Goal: Task Accomplishment & Management: Use online tool/utility

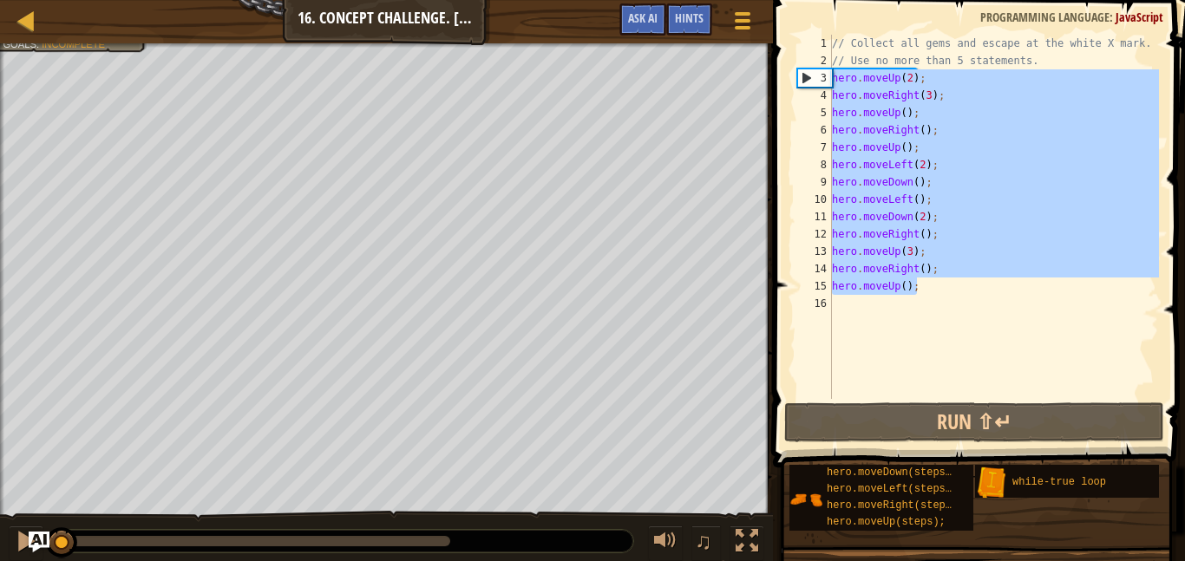
scroll to position [8, 0]
click at [928, 286] on div "// Collect all gems and escape at the white X mark. // Use no more than 5 state…" at bounding box center [994, 217] width 331 height 364
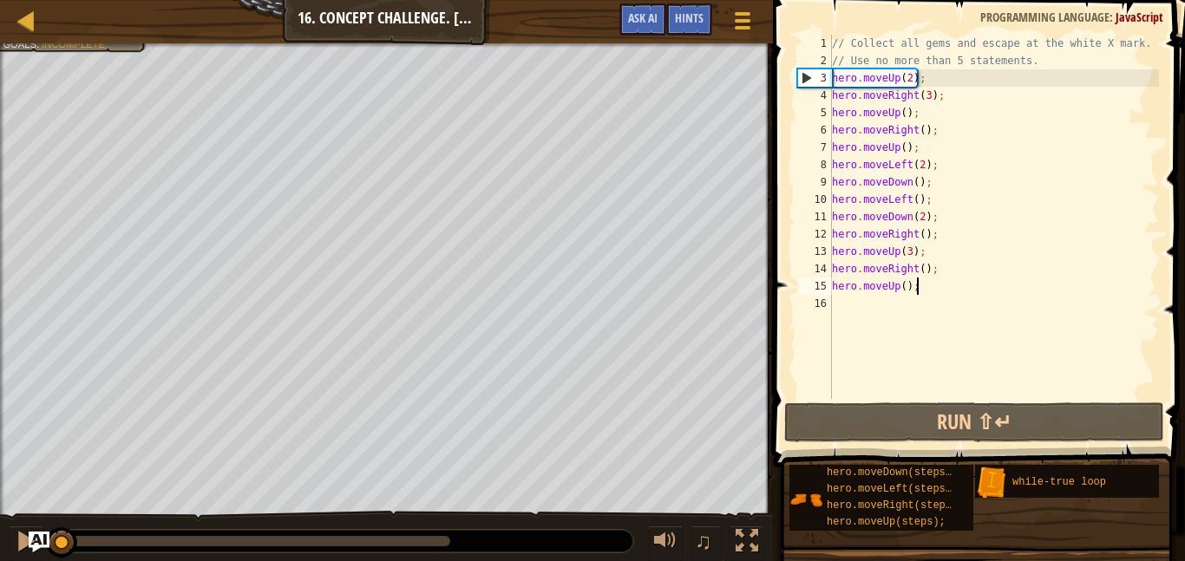
click at [928, 286] on div "// Collect all gems and escape at the white X mark. // Use no more than 5 state…" at bounding box center [994, 234] width 331 height 399
click at [928, 286] on div "// Collect all gems and escape at the white X mark. // Use no more than 5 state…" at bounding box center [994, 217] width 331 height 364
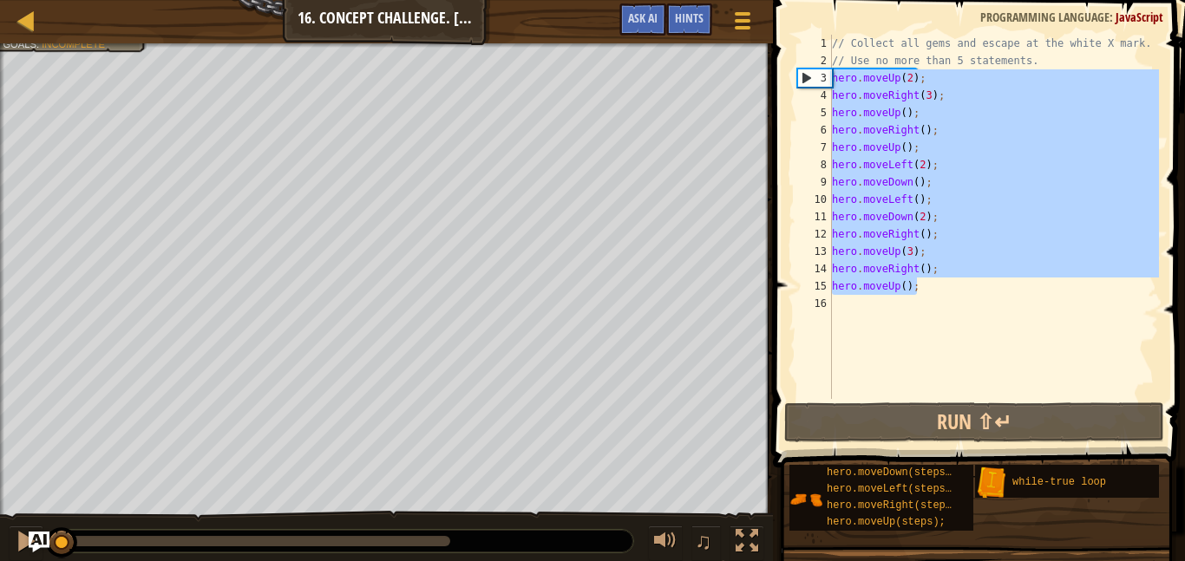
drag, startPoint x: 928, startPoint y: 286, endPoint x: 823, endPoint y: 80, distance: 231.7
click at [823, 80] on div "hero.moveUp(); 1 2 3 4 5 6 7 8 9 10 11 12 13 14 15 16 // Collect all gems and e…" at bounding box center [976, 217] width 365 height 364
type textarea "hero.moveUp(2); hero.moveRight(3);"
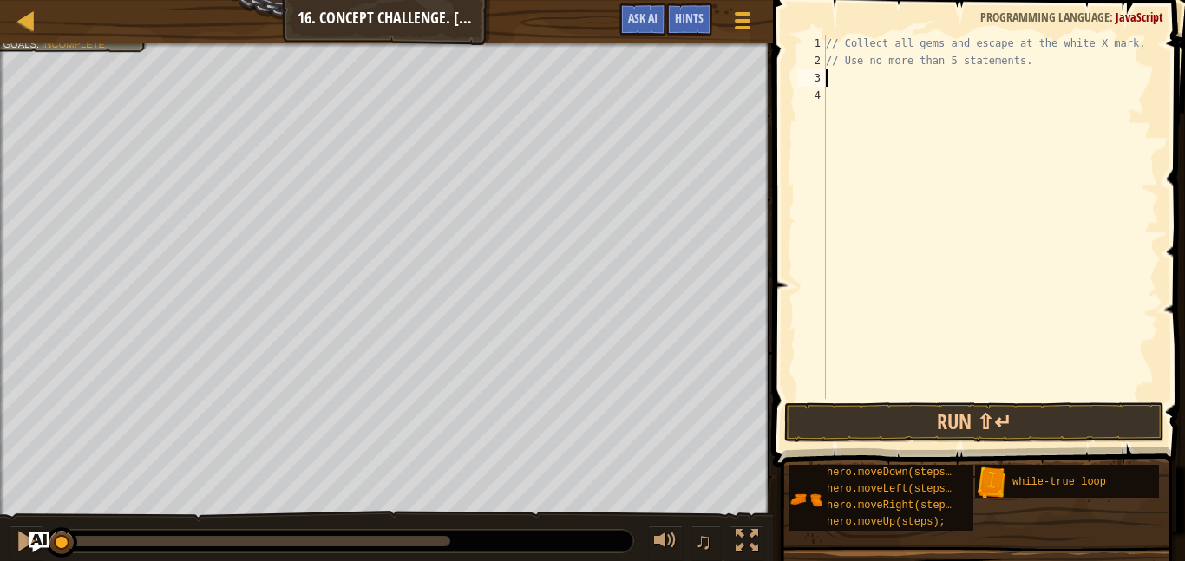
type textarea "w"
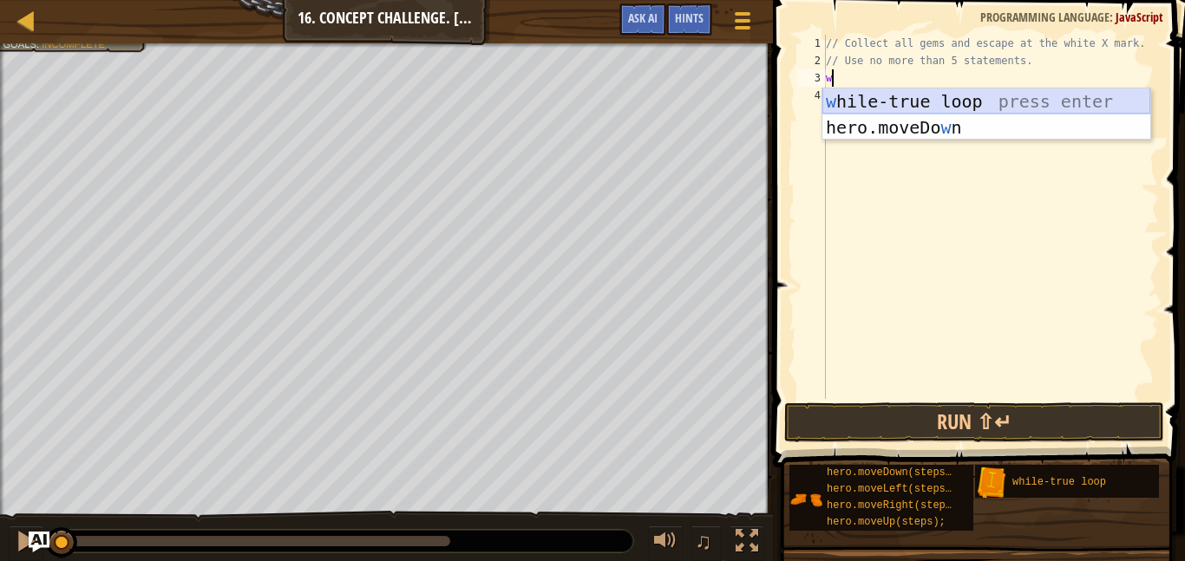
click at [916, 95] on div "w [PERSON_NAME]-true loop press enter hero.moveDo w n press enter" at bounding box center [987, 141] width 328 height 104
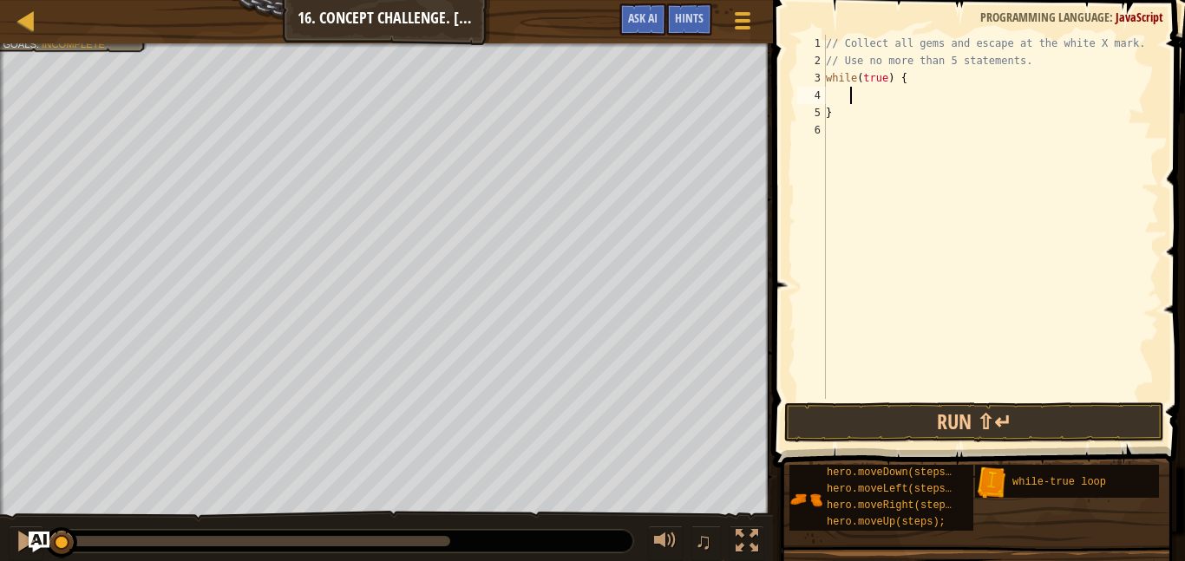
type textarea "g"
type textarea "h"
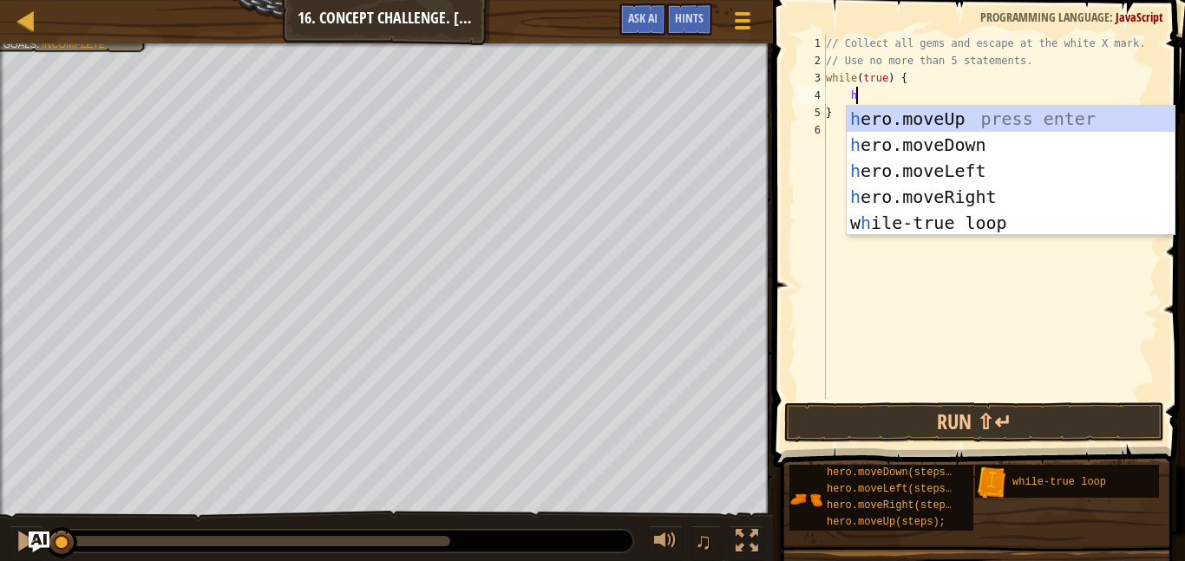
scroll to position [8, 3]
click at [927, 115] on div "h ero.moveUp press enter h ero.moveDown press enter h ero.moveLeft press enter …" at bounding box center [1011, 197] width 328 height 182
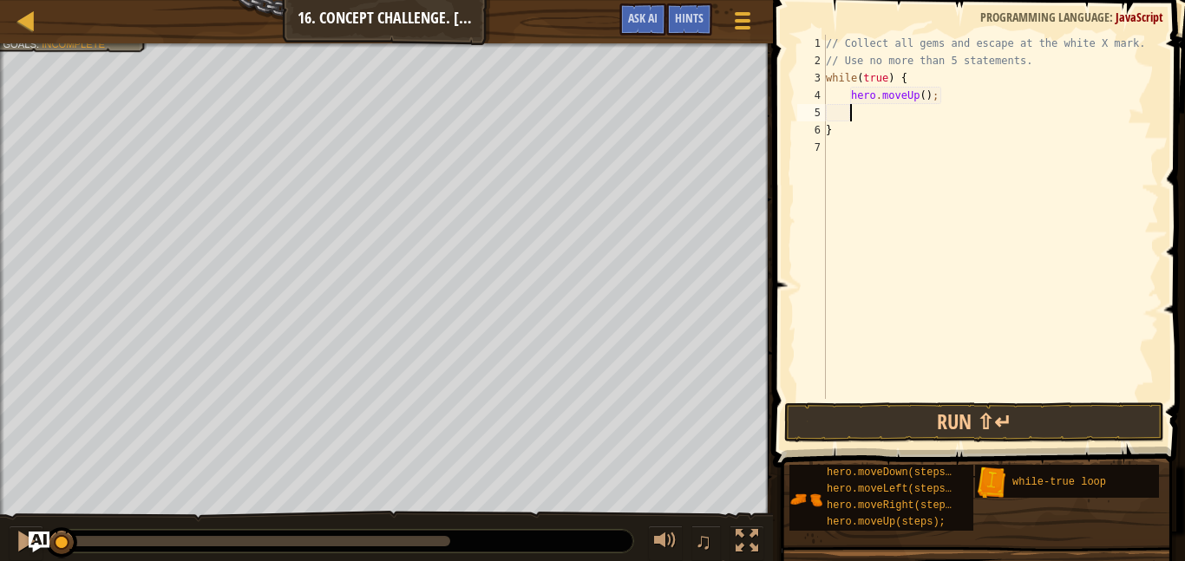
click at [921, 95] on div "// Collect all gems and escape at the white X mark. // Use no more than 5 state…" at bounding box center [991, 234] width 337 height 399
type textarea "hero.moveUp(2);"
click at [922, 114] on div "// Collect all gems and escape at the white X mark. // Use no more than 5 state…" at bounding box center [991, 234] width 337 height 399
type textarea "h"
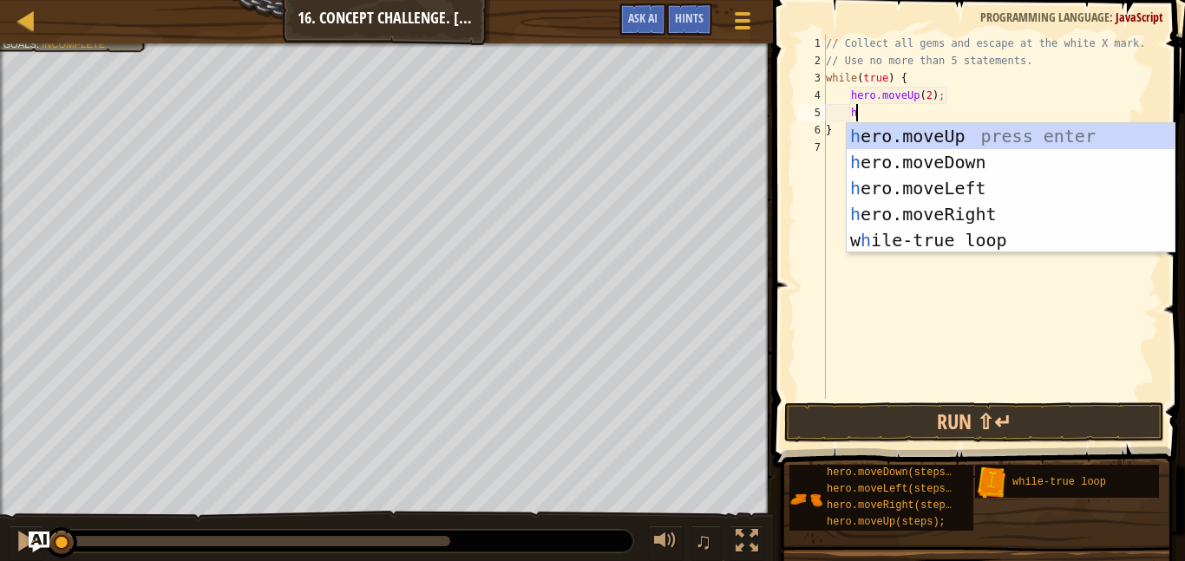
scroll to position [8, 3]
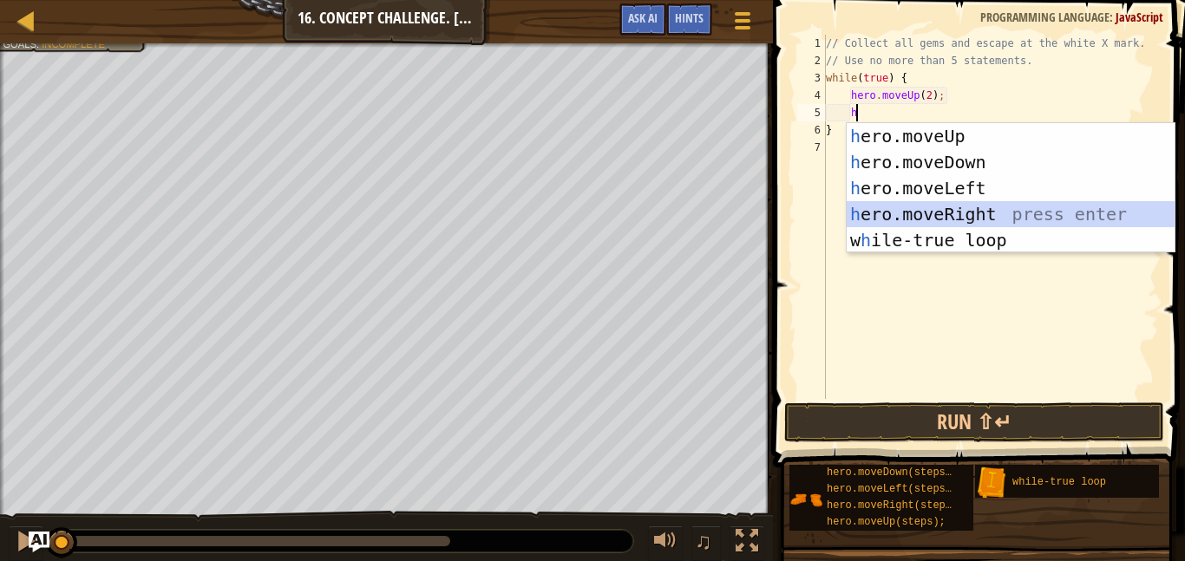
click at [964, 207] on div "h ero.moveUp press enter h ero.moveDown press enter h ero.moveLeft press enter …" at bounding box center [1011, 214] width 328 height 182
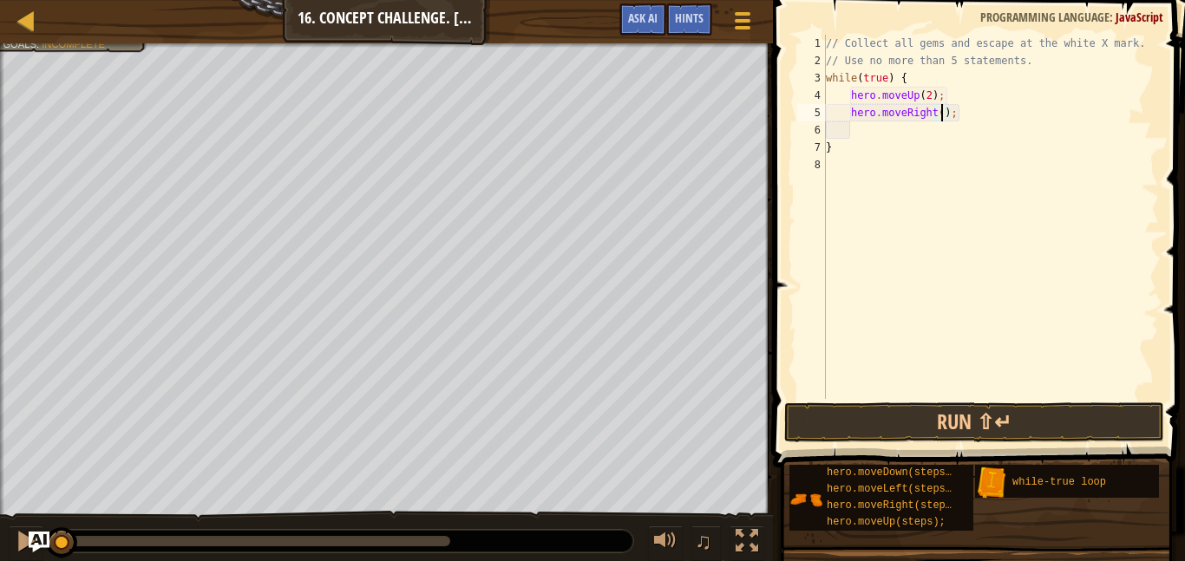
click at [942, 115] on div "// Collect all gems and escape at the white X mark. // Use no more than 5 state…" at bounding box center [991, 234] width 337 height 399
click at [1077, 410] on button "Run ⇧↵" at bounding box center [974, 423] width 380 height 40
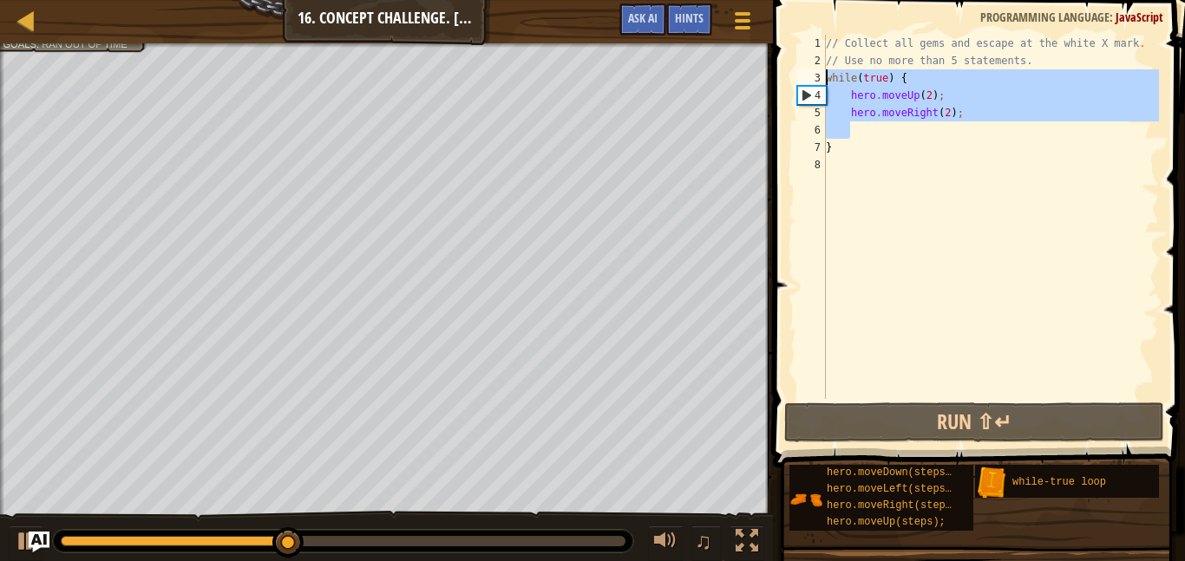
drag, startPoint x: 939, startPoint y: 122, endPoint x: 821, endPoint y: 79, distance: 125.7
click at [821, 79] on div "hero.moveRight(2); 1 2 3 4 5 6 7 8 // Collect all gems and escape at the white …" at bounding box center [976, 217] width 365 height 364
type textarea "while(true) { hero.moveUp(2);"
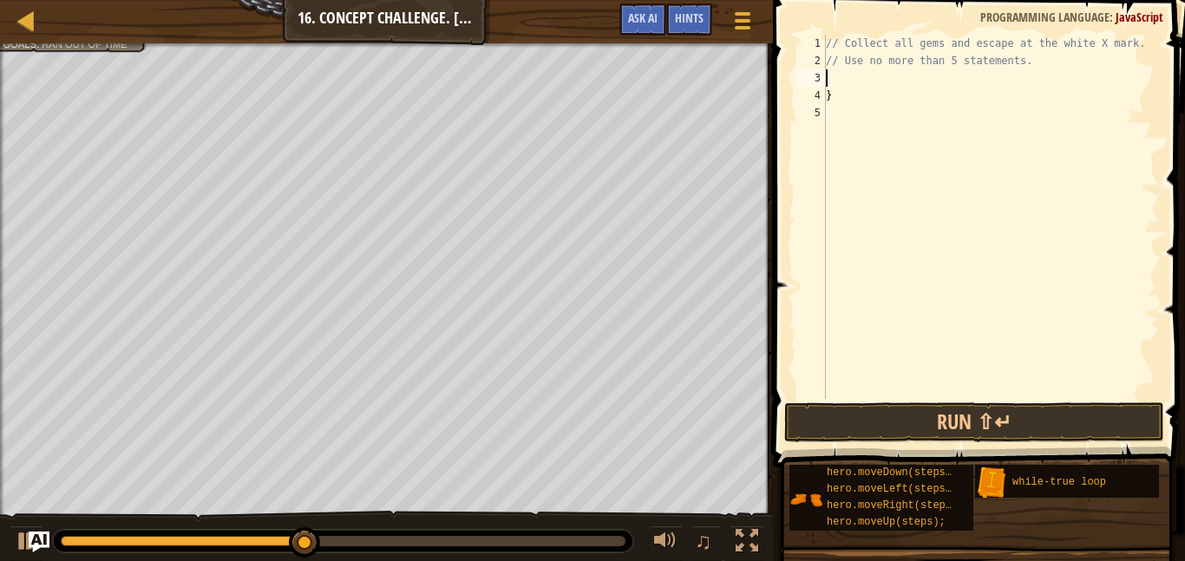
click at [836, 102] on div "// Collect all gems and escape at the white X mark. // Use no more than 5 state…" at bounding box center [991, 234] width 337 height 399
type textarea "}"
drag, startPoint x: 351, startPoint y: 540, endPoint x: 39, endPoint y: 521, distance: 312.1
click at [39, 521] on div "♫" at bounding box center [386, 537] width 773 height 52
click at [15, 537] on div at bounding box center [26, 541] width 23 height 23
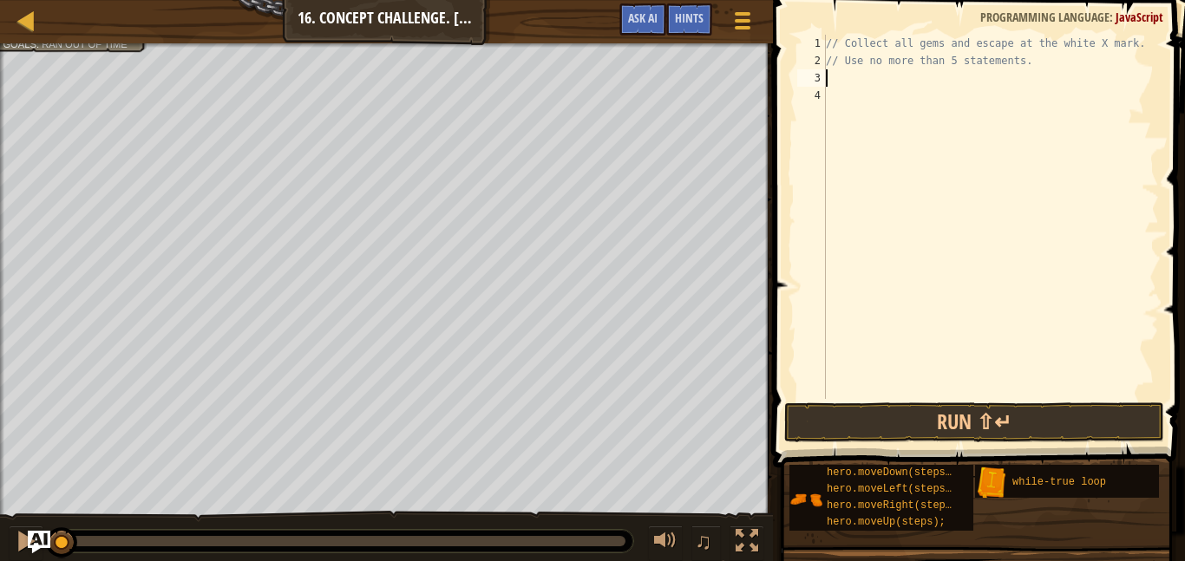
drag, startPoint x: 82, startPoint y: 546, endPoint x: 46, endPoint y: 547, distance: 35.6
click at [46, 547] on div "Map Introduction to Computer Science 16. Concept Challenge. Loop Warehouse Game…" at bounding box center [592, 280] width 1185 height 561
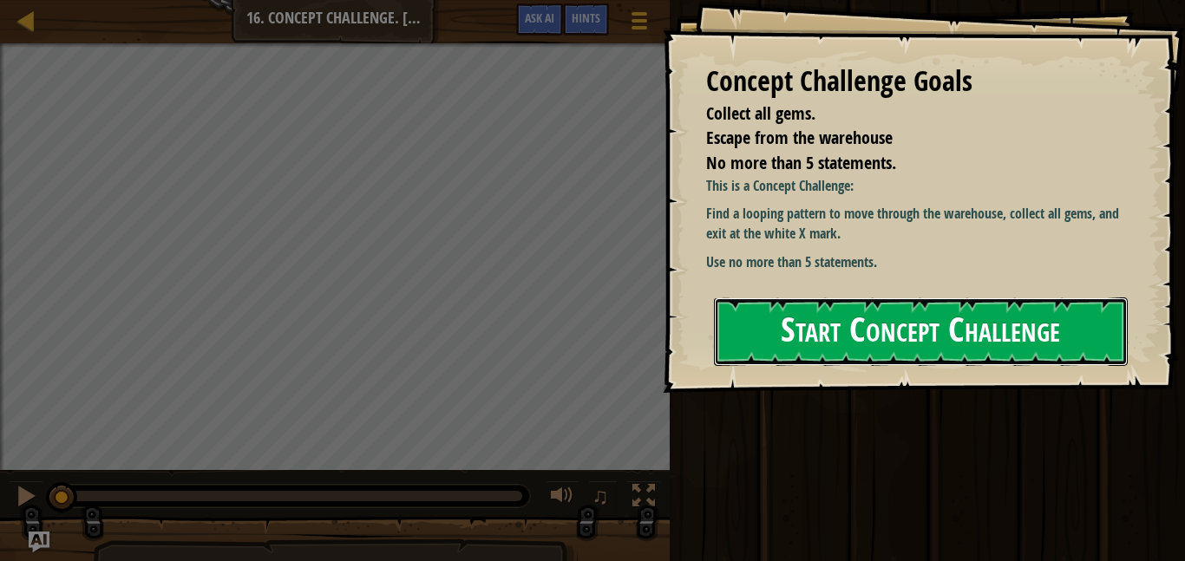
click at [856, 341] on button "Start Concept Challenge" at bounding box center [921, 332] width 414 height 69
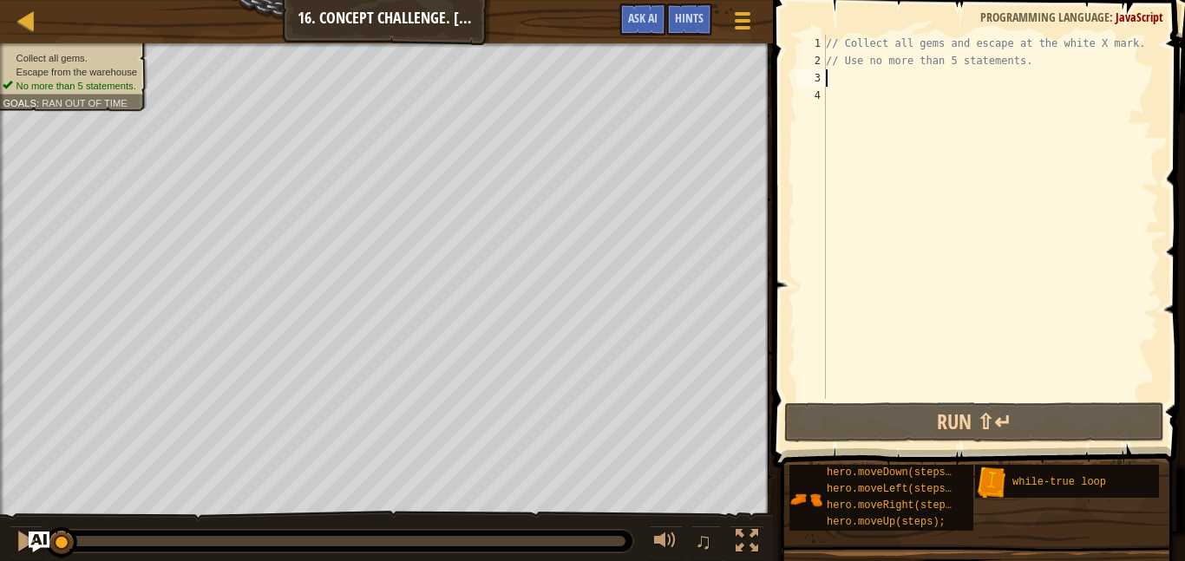
type textarea "w"
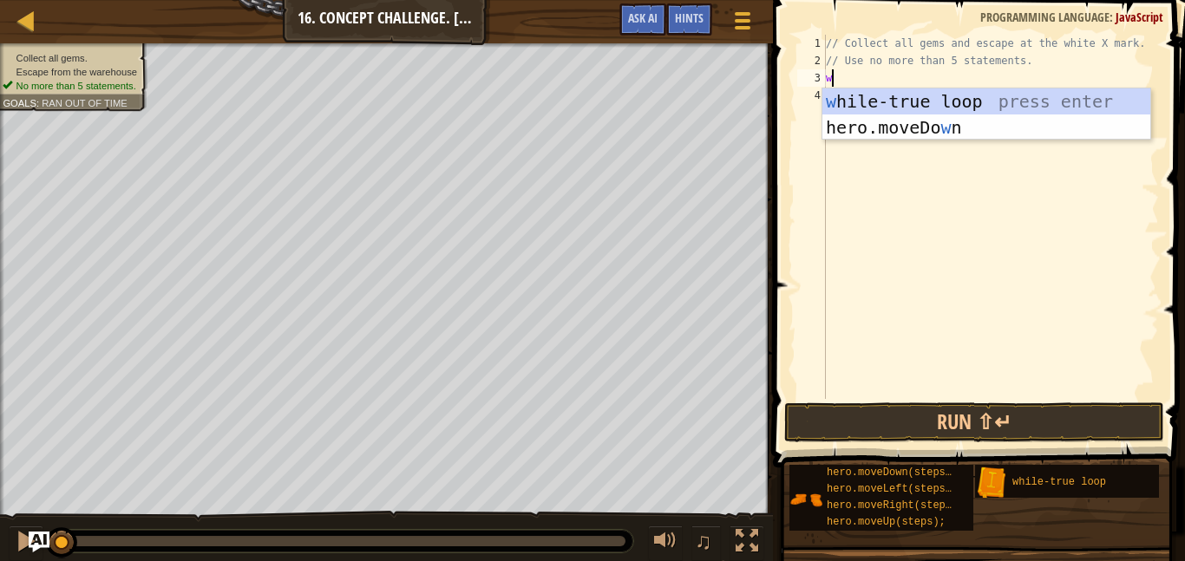
scroll to position [8, 0]
click at [911, 104] on div "w [PERSON_NAME]-true loop press enter hero.moveDo w n press enter" at bounding box center [987, 141] width 328 height 104
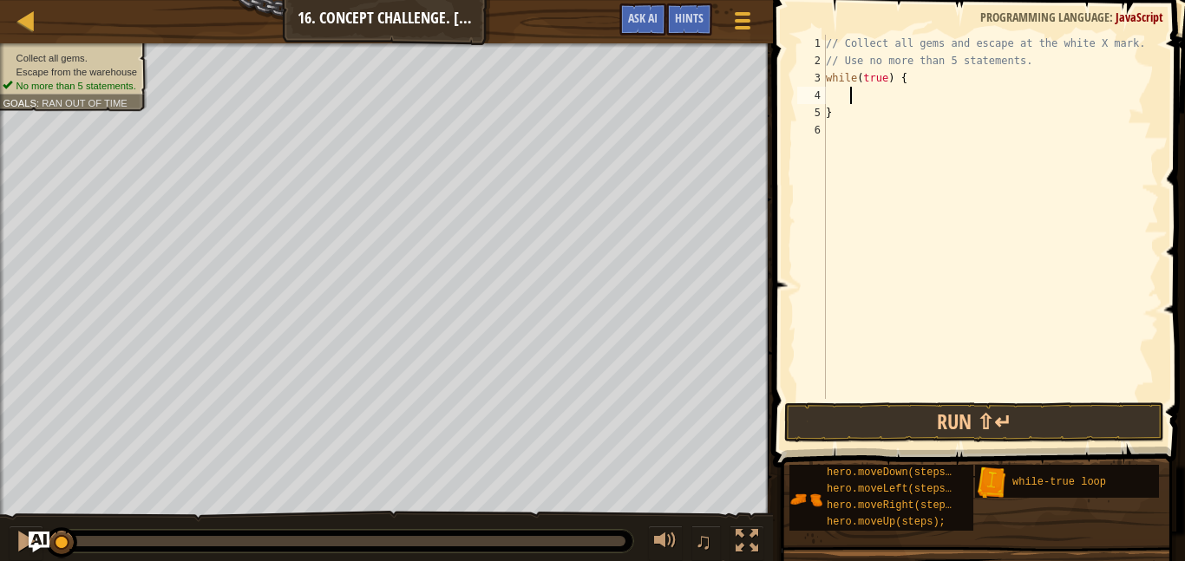
type textarea "h"
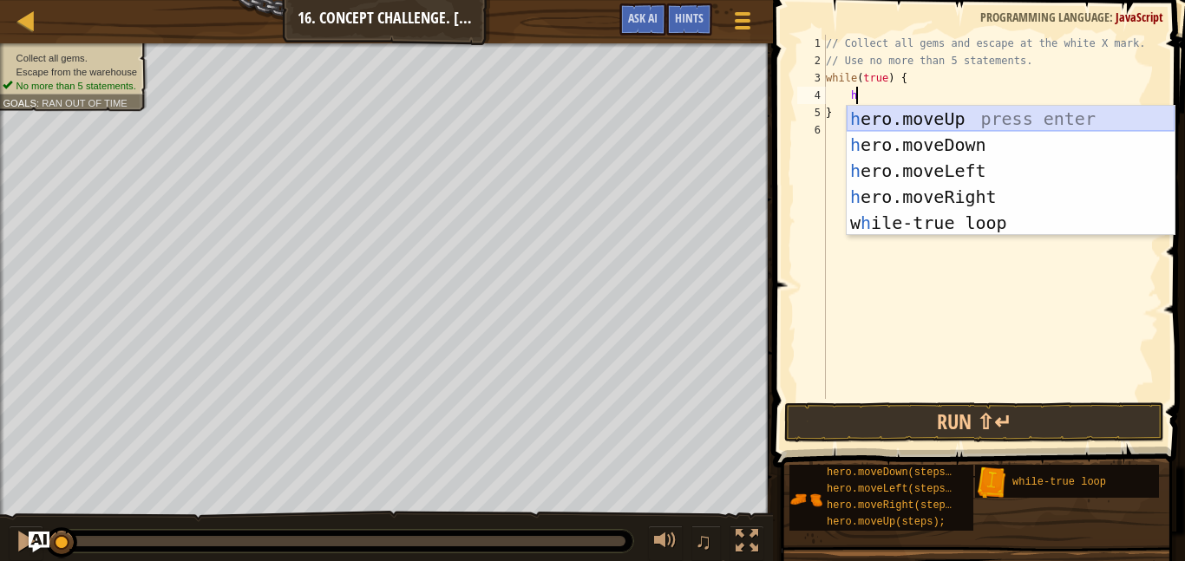
click at [1016, 115] on div "h ero.moveUp press enter h ero.moveDown press enter h ero.moveLeft press enter …" at bounding box center [1011, 197] width 328 height 182
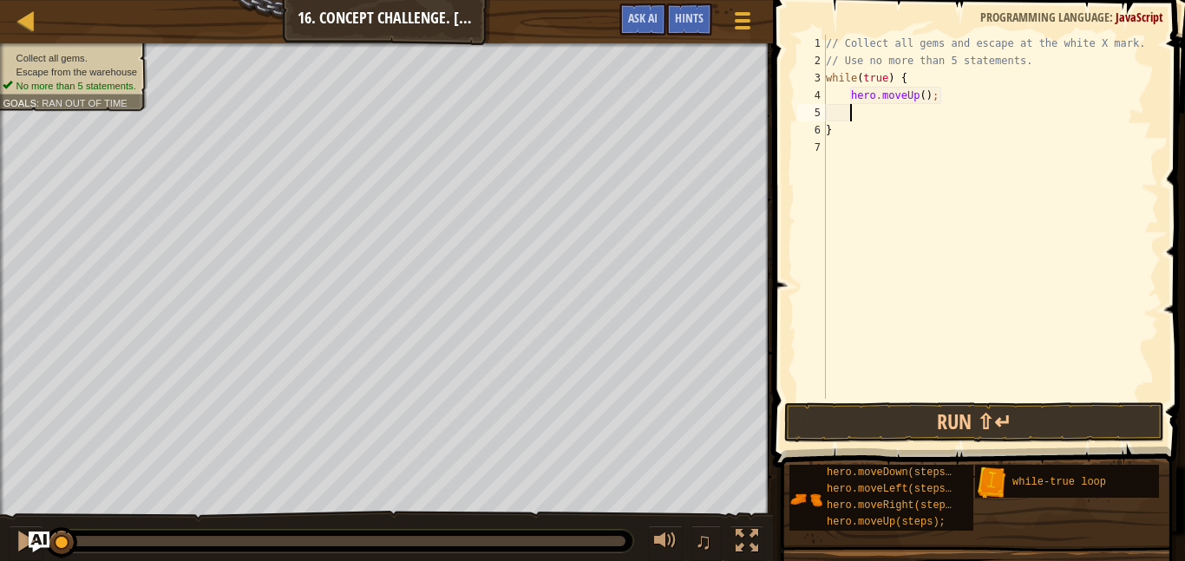
click at [925, 95] on div "// Collect all gems and escape at the white X mark. // Use no more than 5 state…" at bounding box center [991, 234] width 337 height 399
type textarea "hero.moveUp(2);"
type textarea "h"
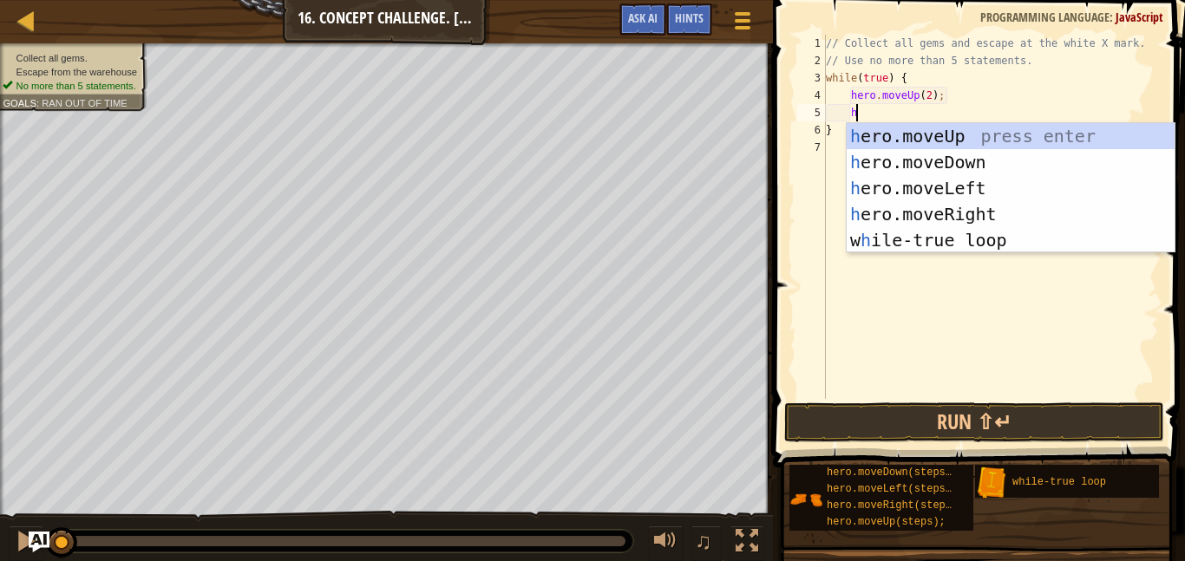
scroll to position [8, 3]
click at [967, 219] on div "h ero.moveUp press enter h ero.moveDown press enter h ero.moveLeft press enter …" at bounding box center [1011, 214] width 328 height 182
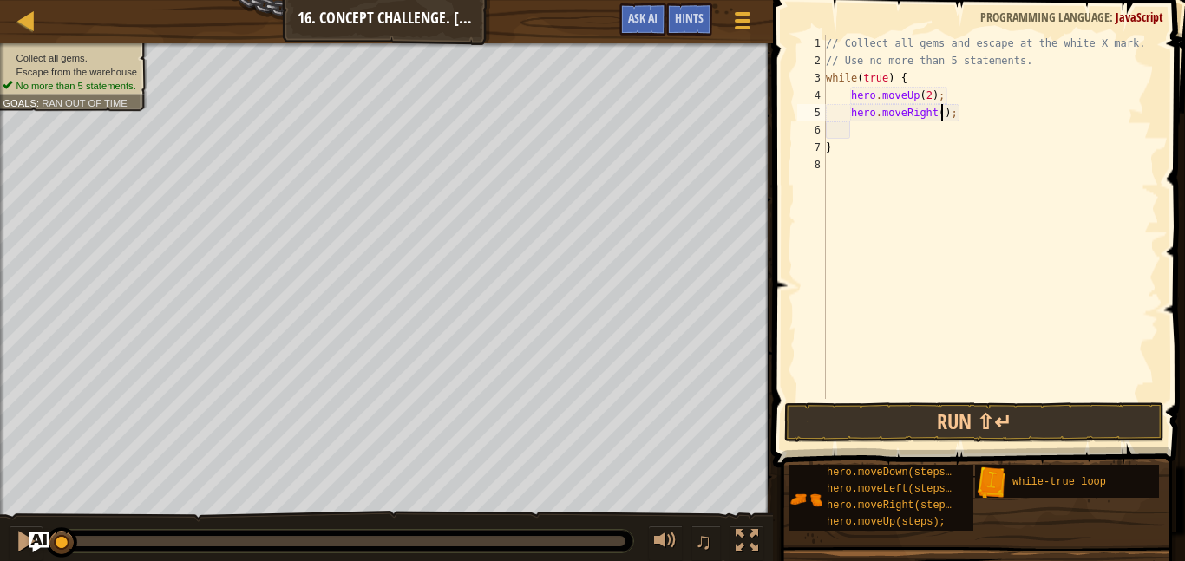
click at [941, 115] on div "// Collect all gems and escape at the white X mark. // Use no more than 5 state…" at bounding box center [991, 234] width 337 height 399
type textarea "hero.moveRight(2);"
click at [943, 130] on div "// Collect all gems and escape at the white X mark. // Use no more than 5 state…" at bounding box center [991, 234] width 337 height 399
type textarea "h"
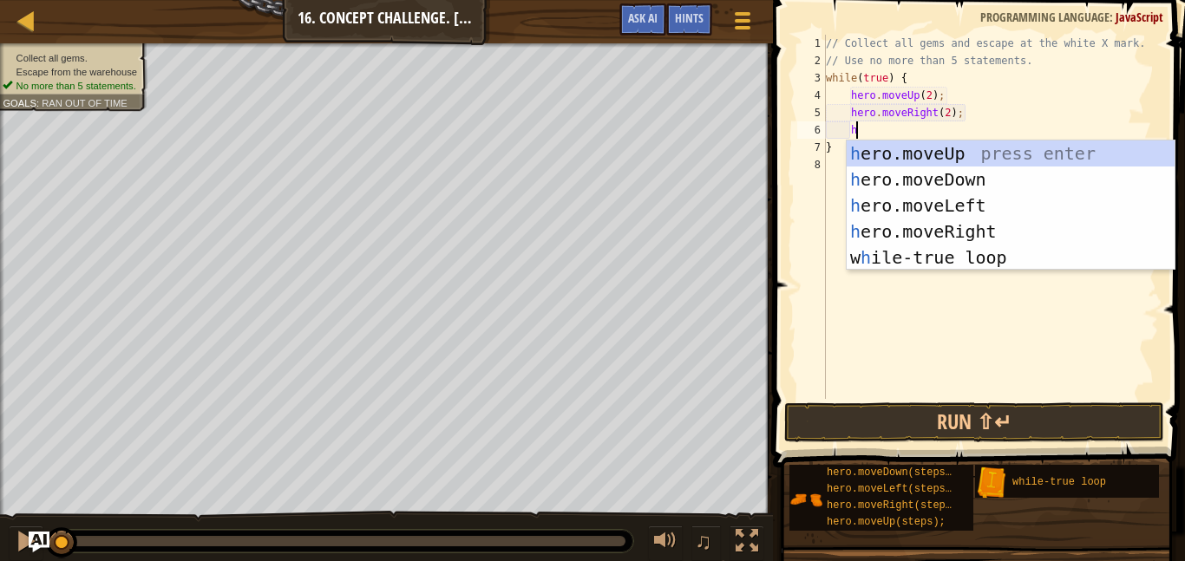
scroll to position [8, 3]
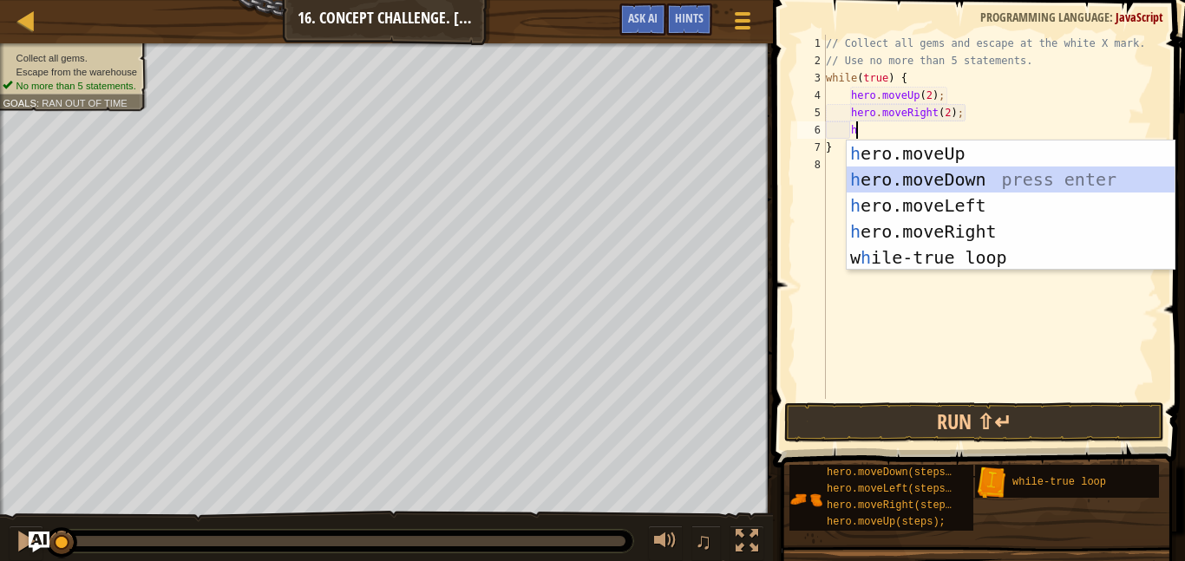
click at [948, 181] on div "h ero.moveUp press enter h ero.moveDown press enter h ero.moveLeft press enter …" at bounding box center [1011, 232] width 328 height 182
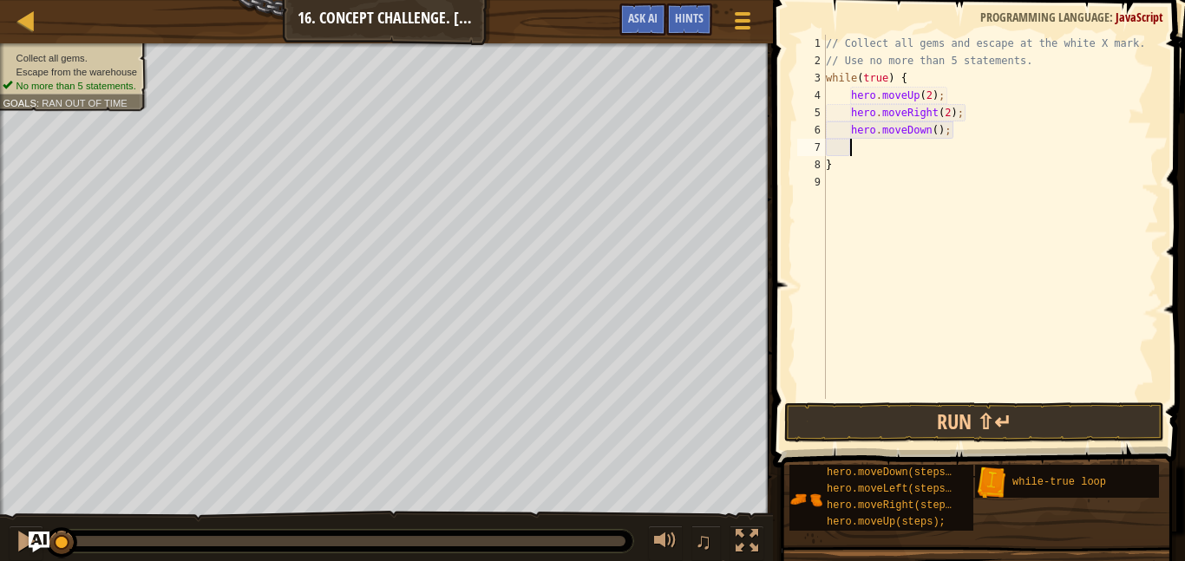
type textarea "h"
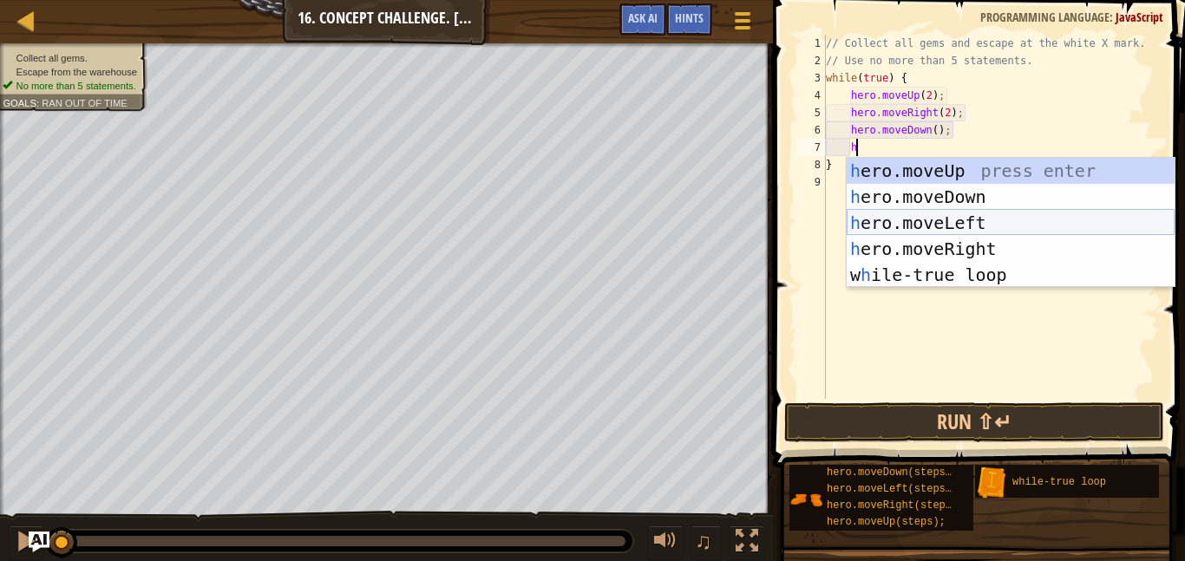
click at [949, 226] on div "h ero.moveUp press enter h ero.moveDown press enter h ero.moveLeft press enter …" at bounding box center [1011, 249] width 328 height 182
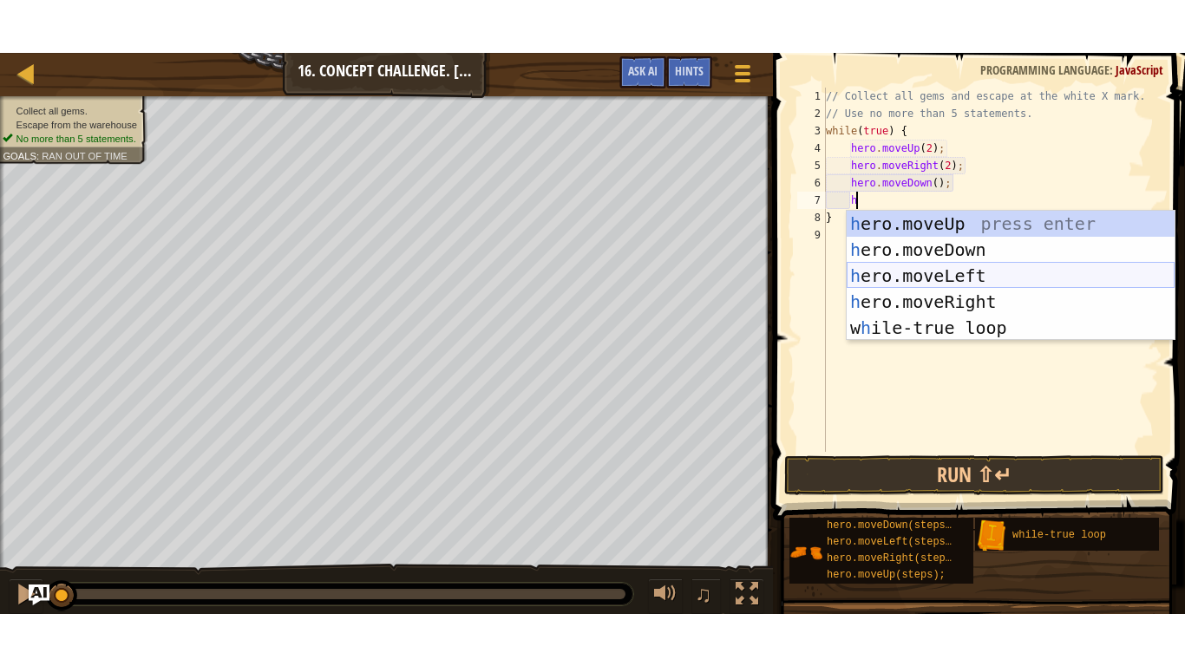
scroll to position [8, 3]
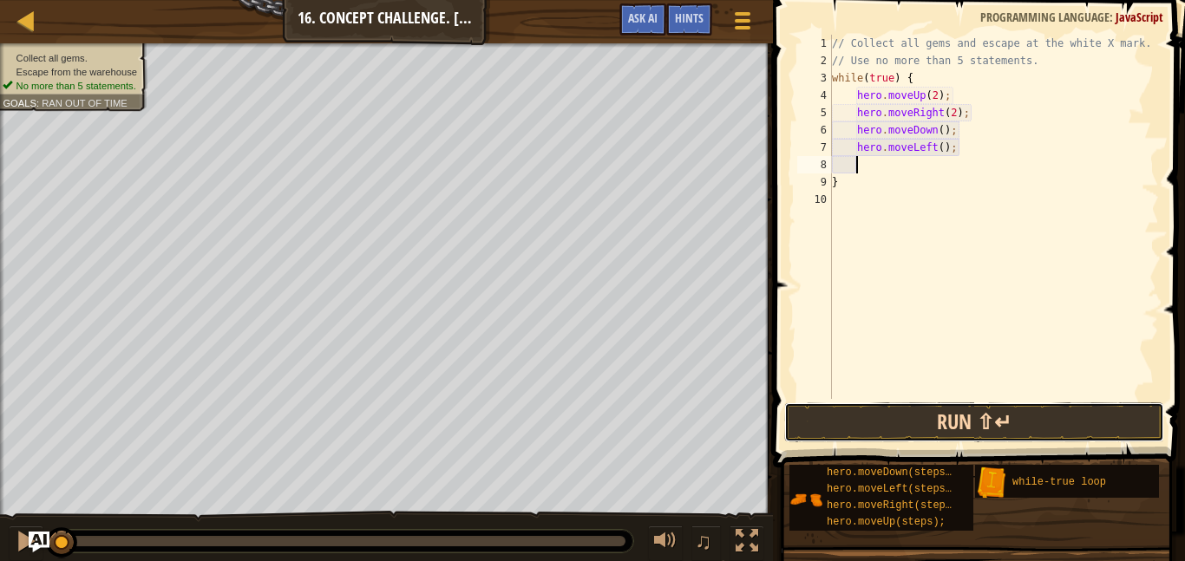
click at [947, 429] on button "Run ⇧↵" at bounding box center [974, 423] width 380 height 40
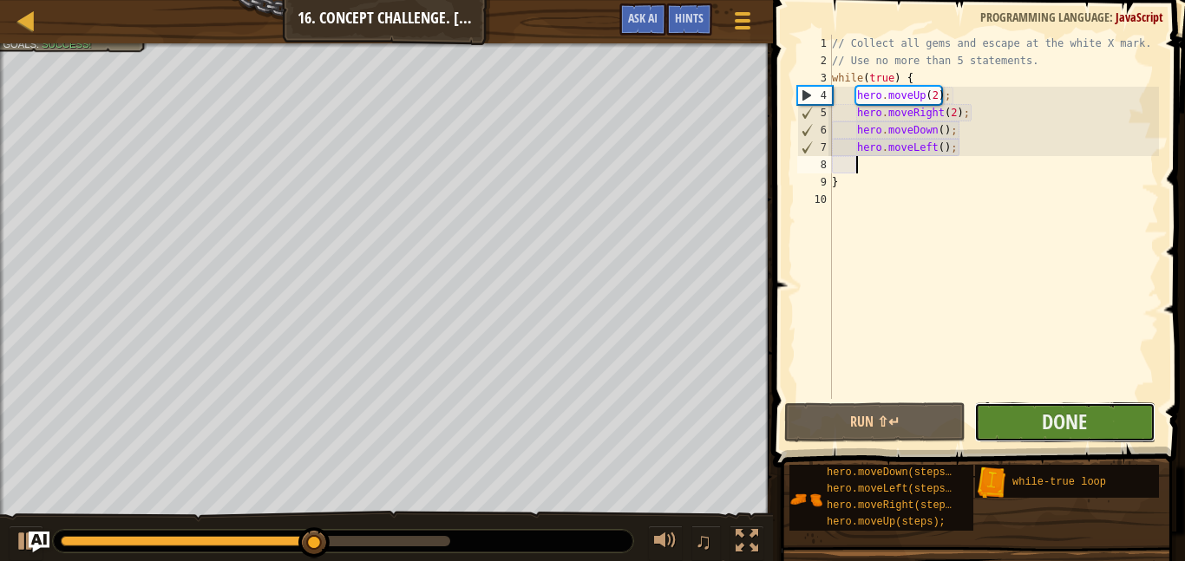
click at [1114, 418] on button "Done" at bounding box center [1064, 423] width 181 height 40
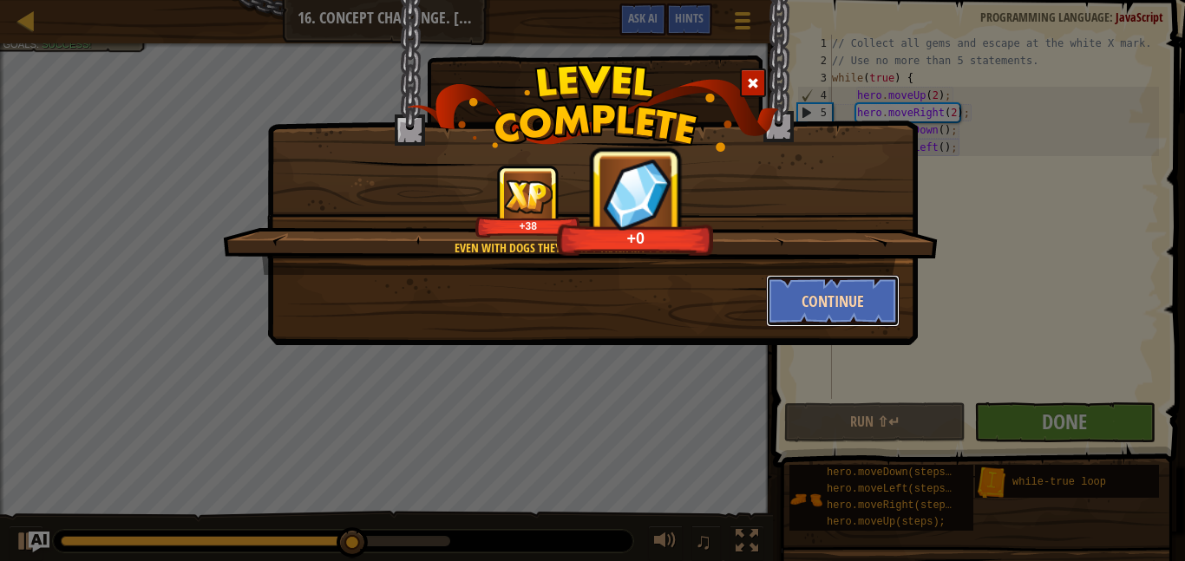
click at [811, 291] on button "Continue" at bounding box center [833, 301] width 134 height 52
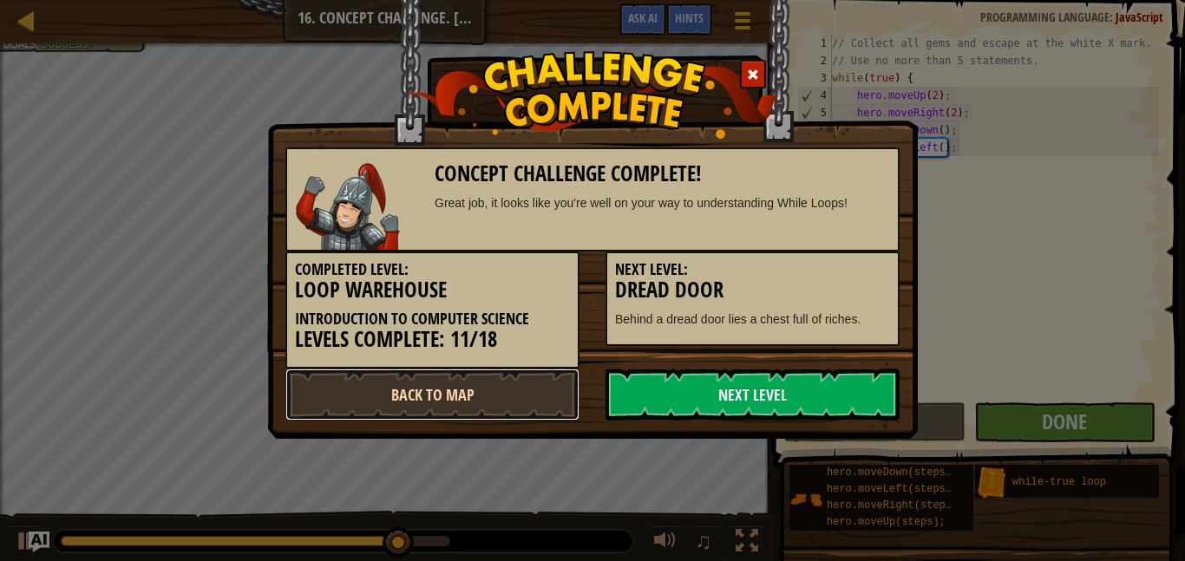
click at [502, 392] on link "Back to Map" at bounding box center [432, 395] width 294 height 52
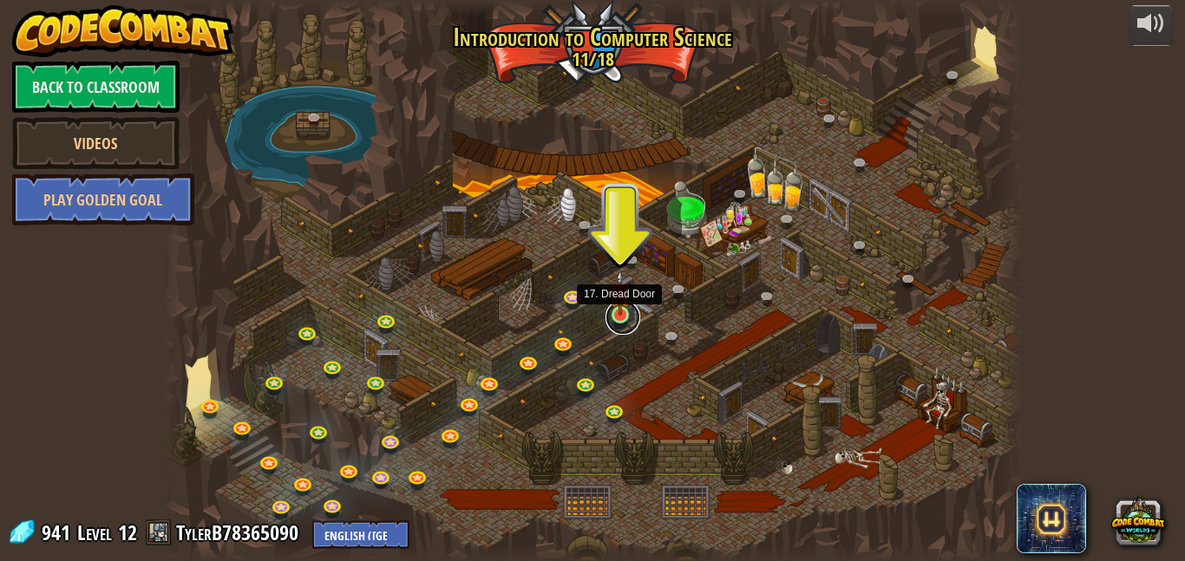
click at [624, 318] on link at bounding box center [623, 317] width 35 height 35
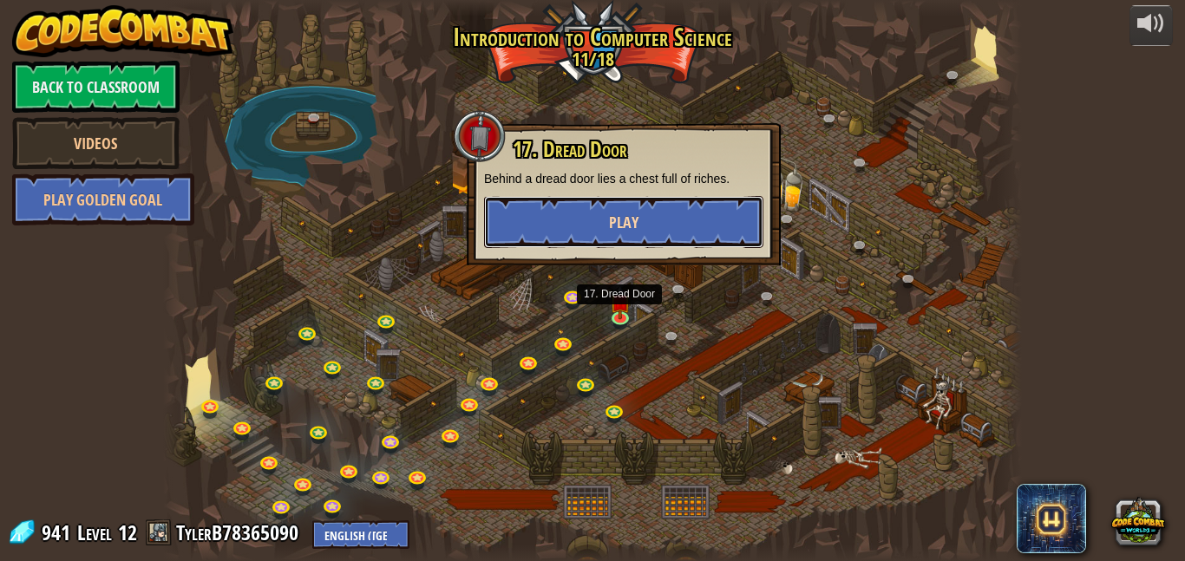
click at [587, 224] on button "Play" at bounding box center [623, 222] width 279 height 52
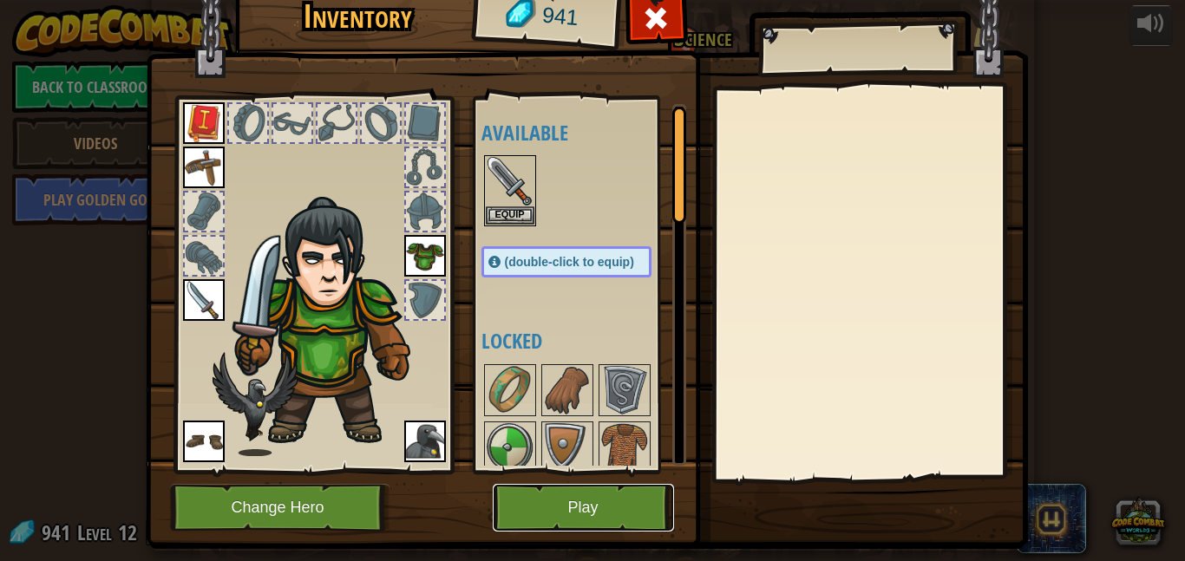
click at [587, 511] on button "Play" at bounding box center [583, 508] width 181 height 48
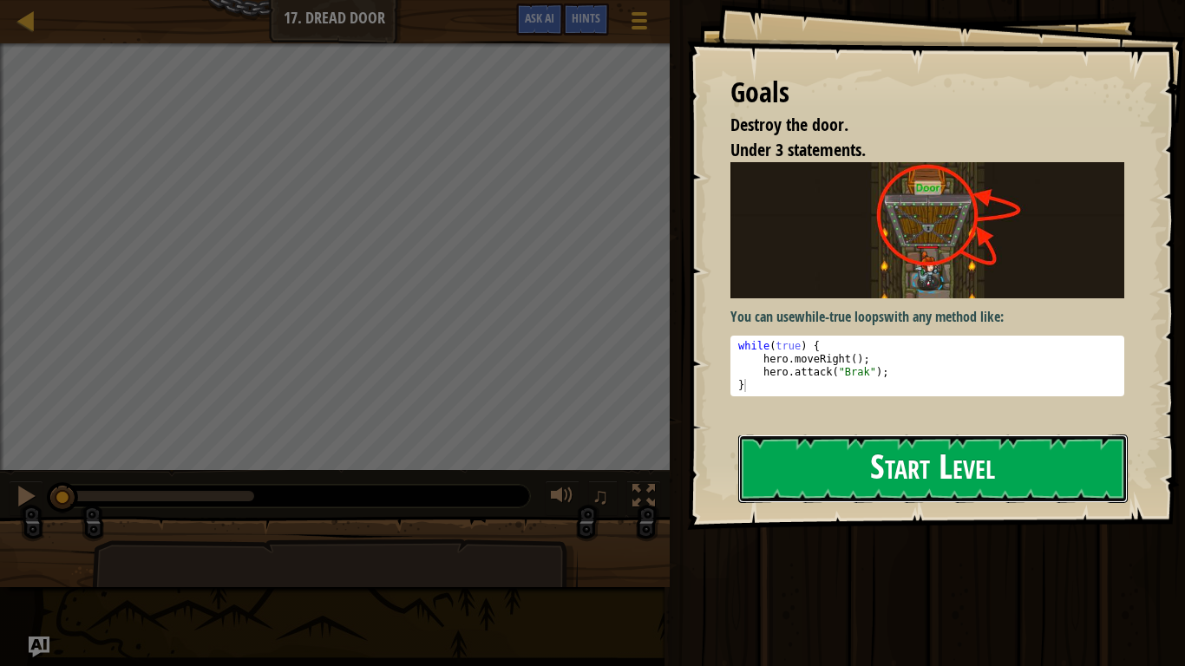
click at [823, 483] on button "Start Level" at bounding box center [933, 469] width 390 height 69
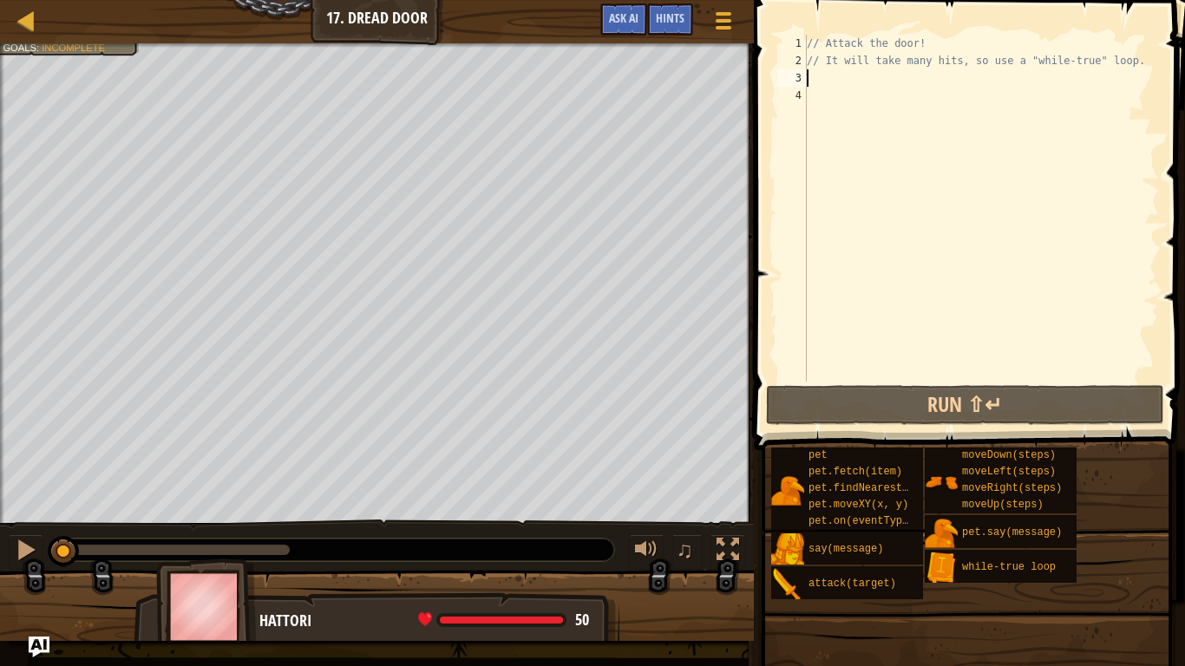
type textarea "w"
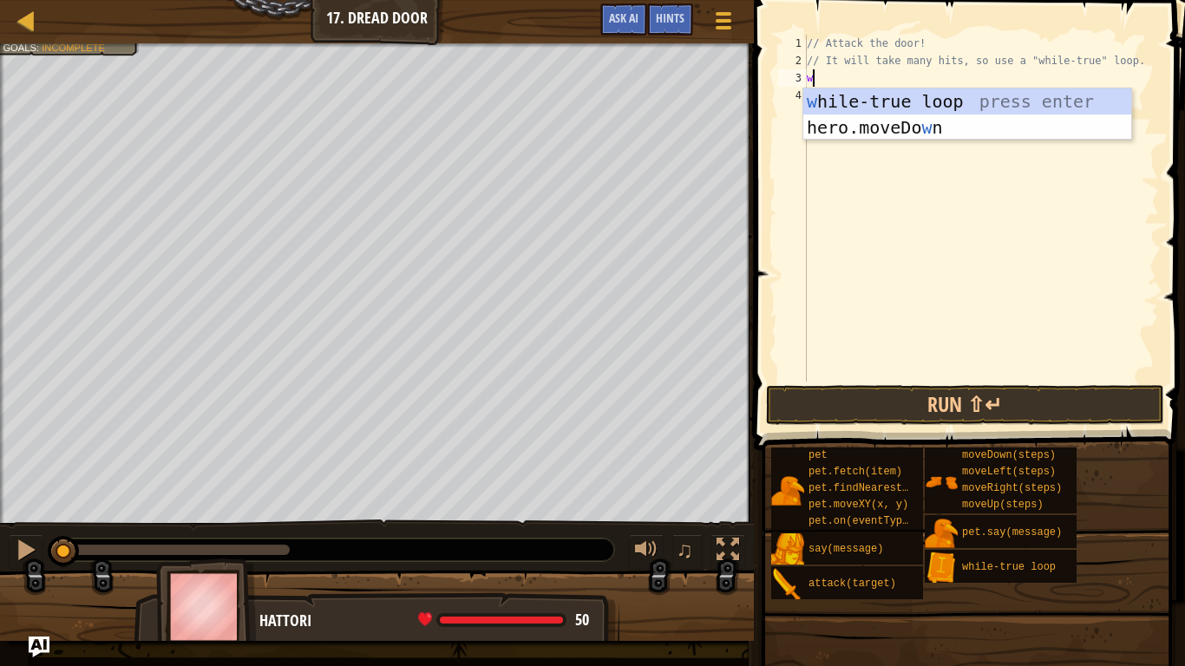
scroll to position [8, 0]
click at [902, 94] on div "w [PERSON_NAME]-true loop press enter hero.moveDo w n press enter" at bounding box center [967, 141] width 328 height 104
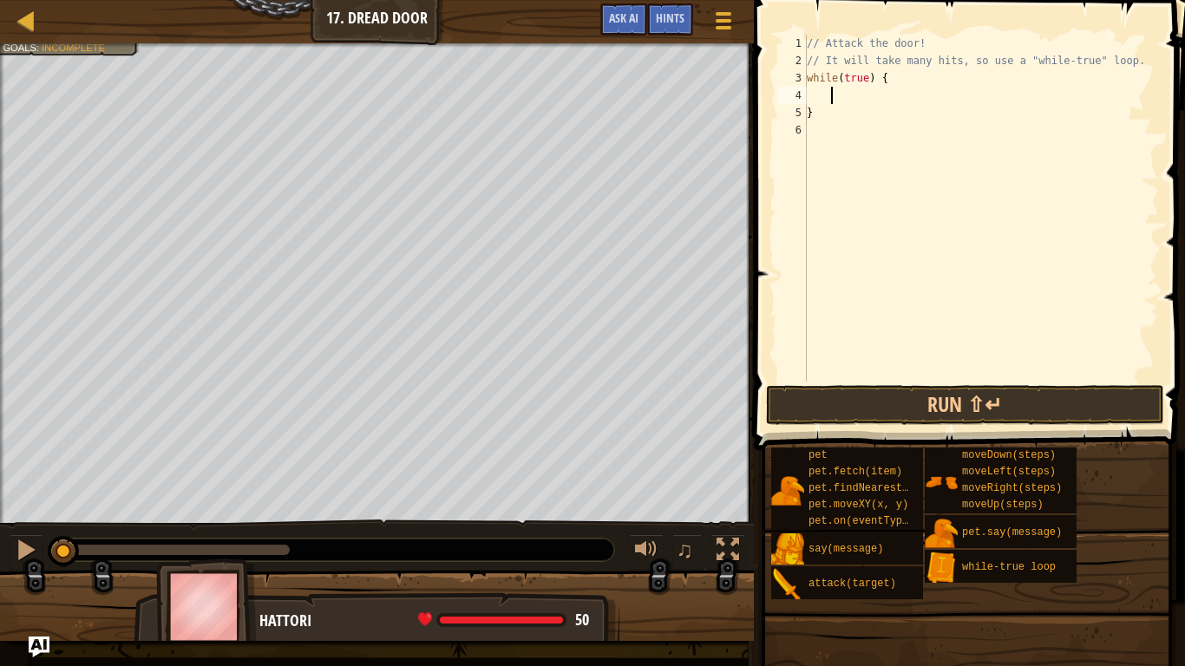
scroll to position [8, 3]
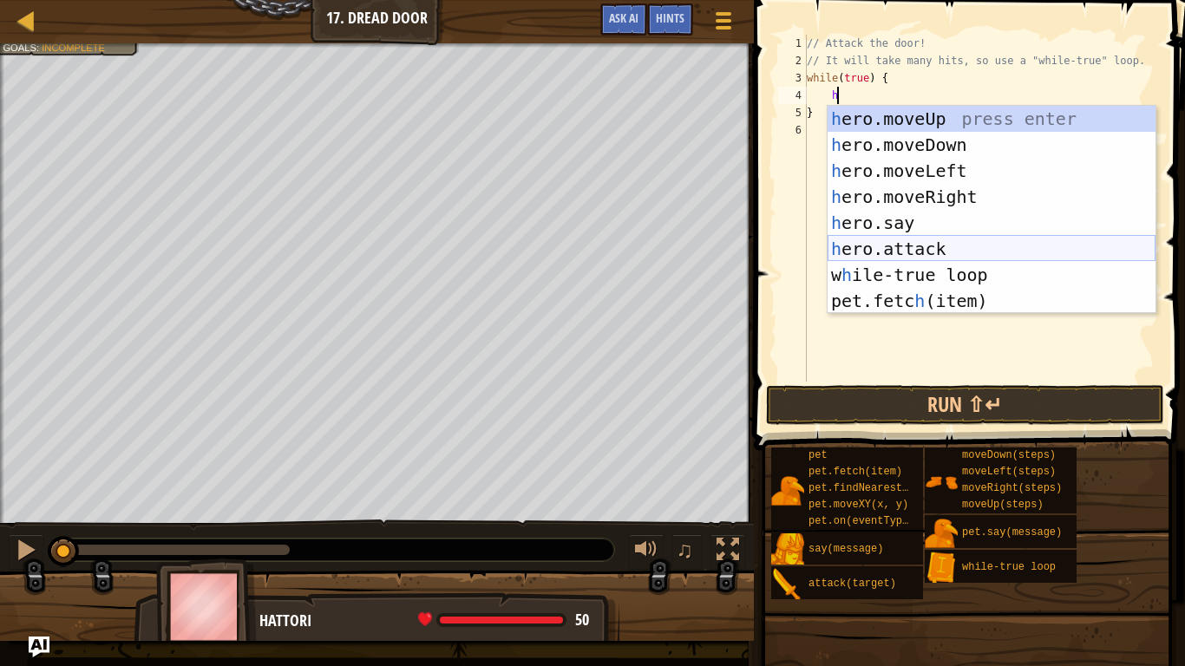
click at [914, 248] on div "h ero.moveUp press enter h ero.moveDown press enter h ero.moveLeft press enter …" at bounding box center [992, 236] width 328 height 260
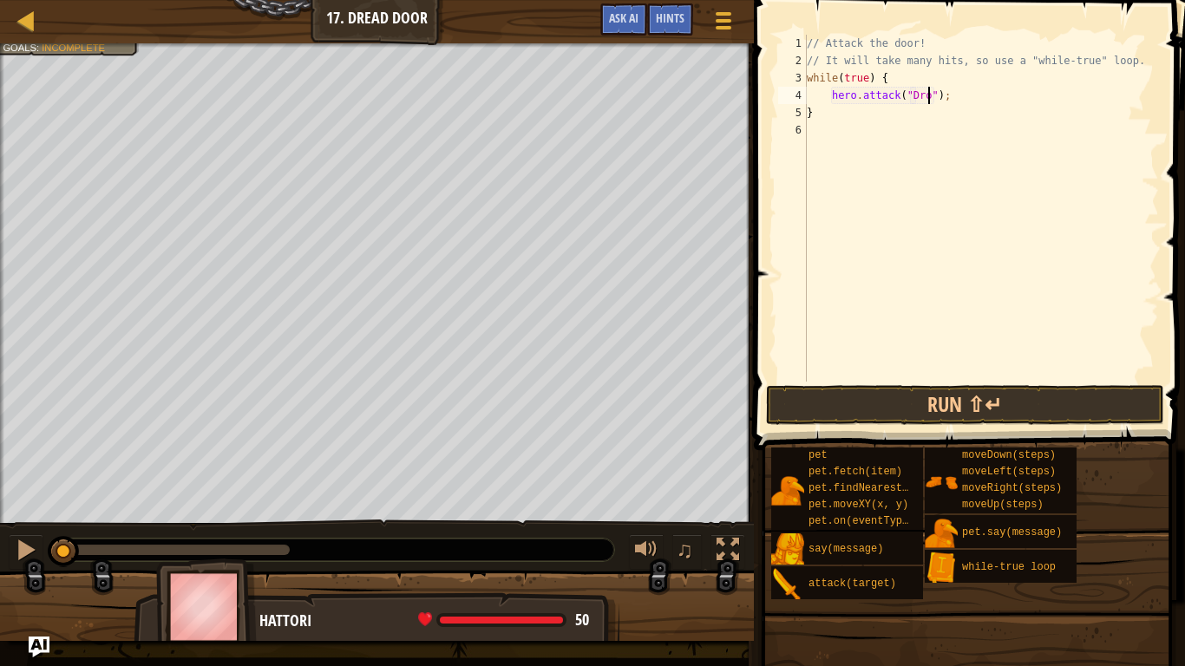
scroll to position [8, 18]
type textarea "hero.attack("Door");"
click at [989, 97] on div "// Attack the door! // It will take many hits, so use a "while-true" loop. whil…" at bounding box center [981, 226] width 356 height 382
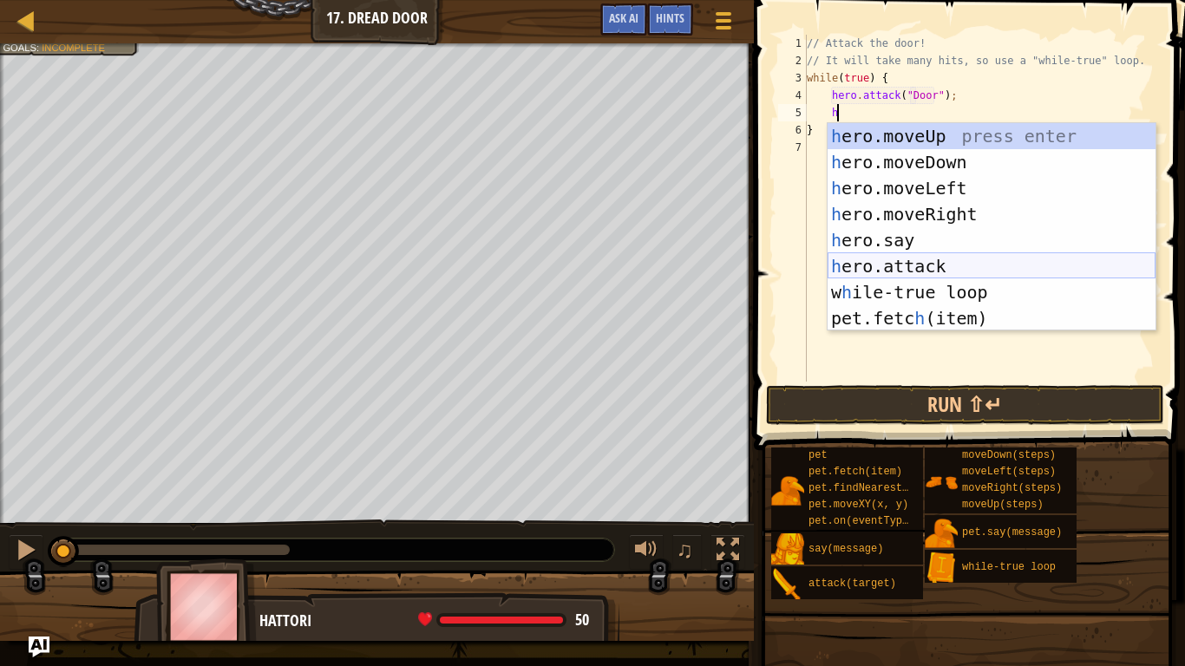
click at [984, 266] on div "h ero.moveUp press enter h ero.moveDown press enter h ero.moveLeft press enter …" at bounding box center [992, 253] width 328 height 260
type textarea "hero.attack("Enemy Name");"
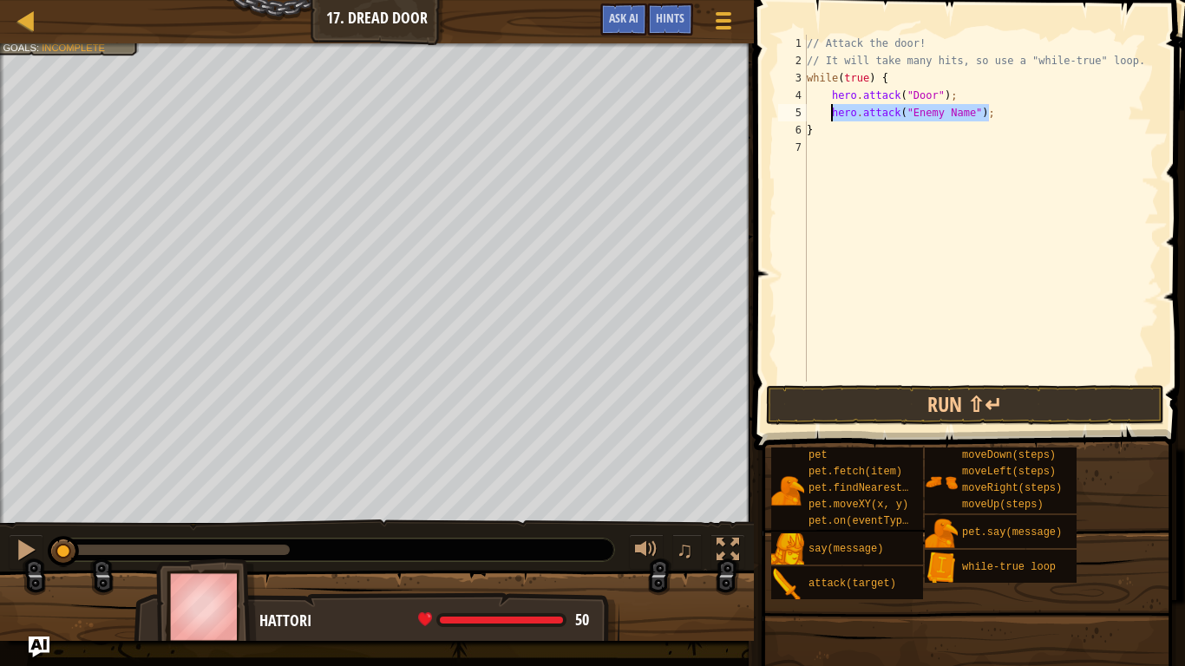
drag, startPoint x: 1001, startPoint y: 115, endPoint x: 830, endPoint y: 112, distance: 171.8
click at [830, 112] on div "// Attack the door! // It will take many hits, so use a "while-true" loop. whil…" at bounding box center [981, 226] width 356 height 382
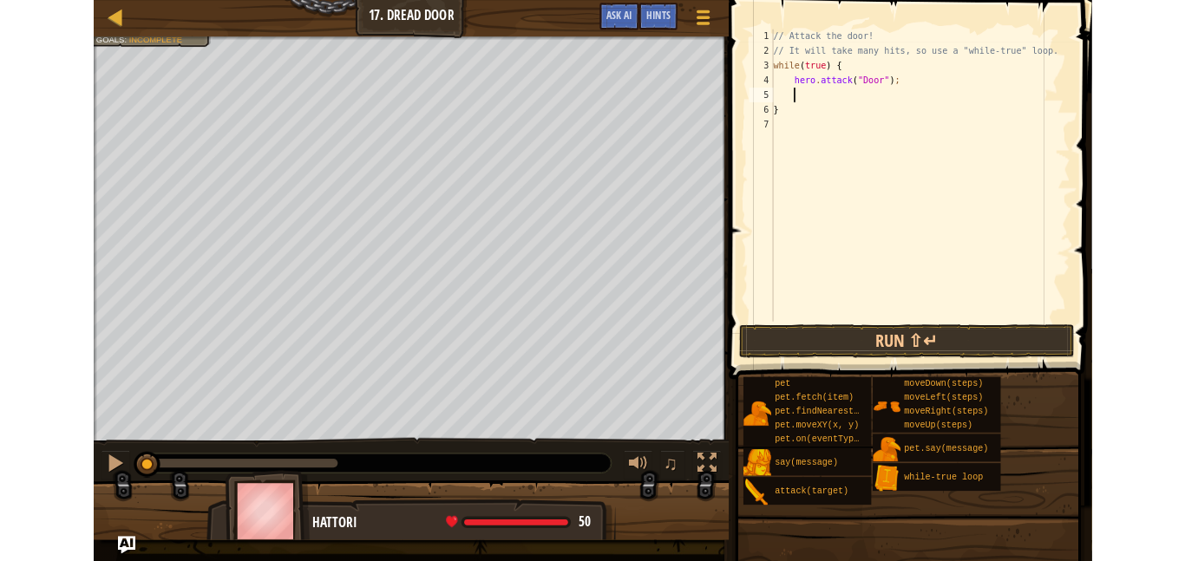
scroll to position [8, 0]
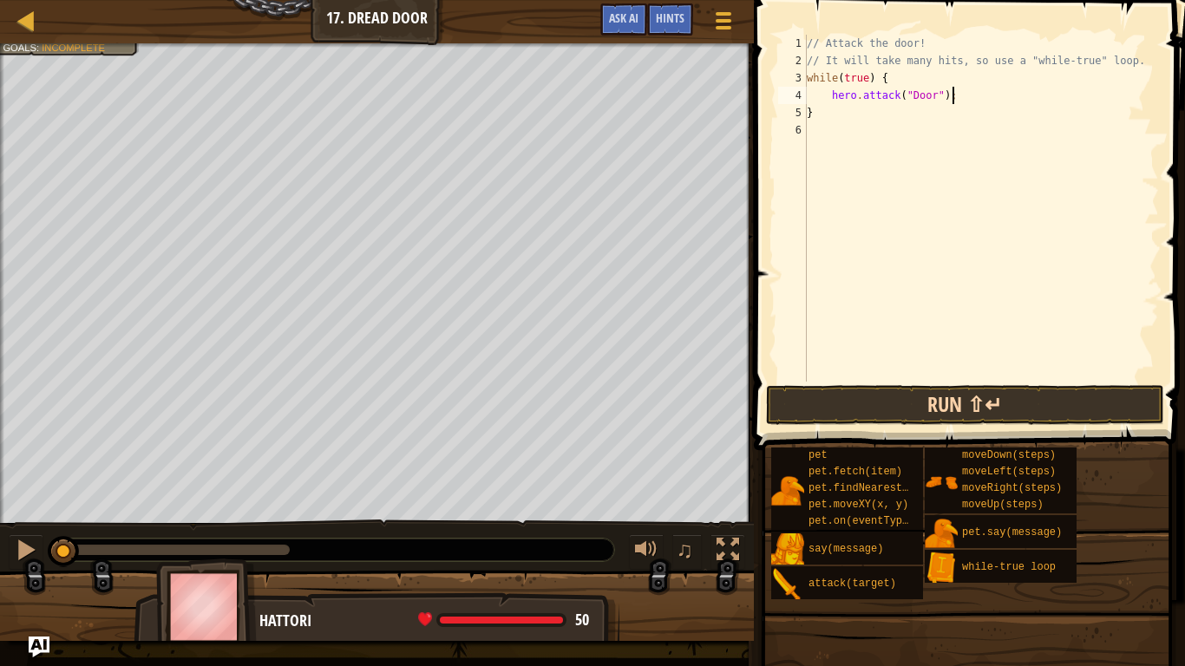
type textarea "hero.attack("Door");"
click at [895, 396] on button "Run ⇧↵" at bounding box center [965, 405] width 398 height 40
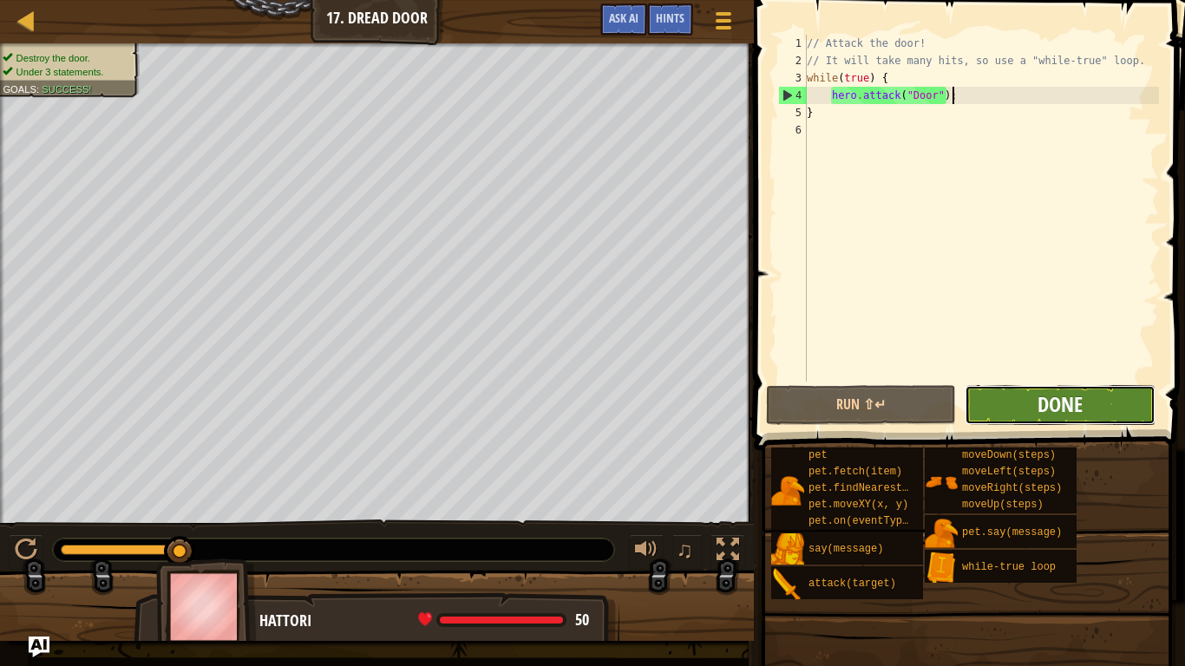
click at [1076, 414] on span "Done" at bounding box center [1060, 404] width 45 height 28
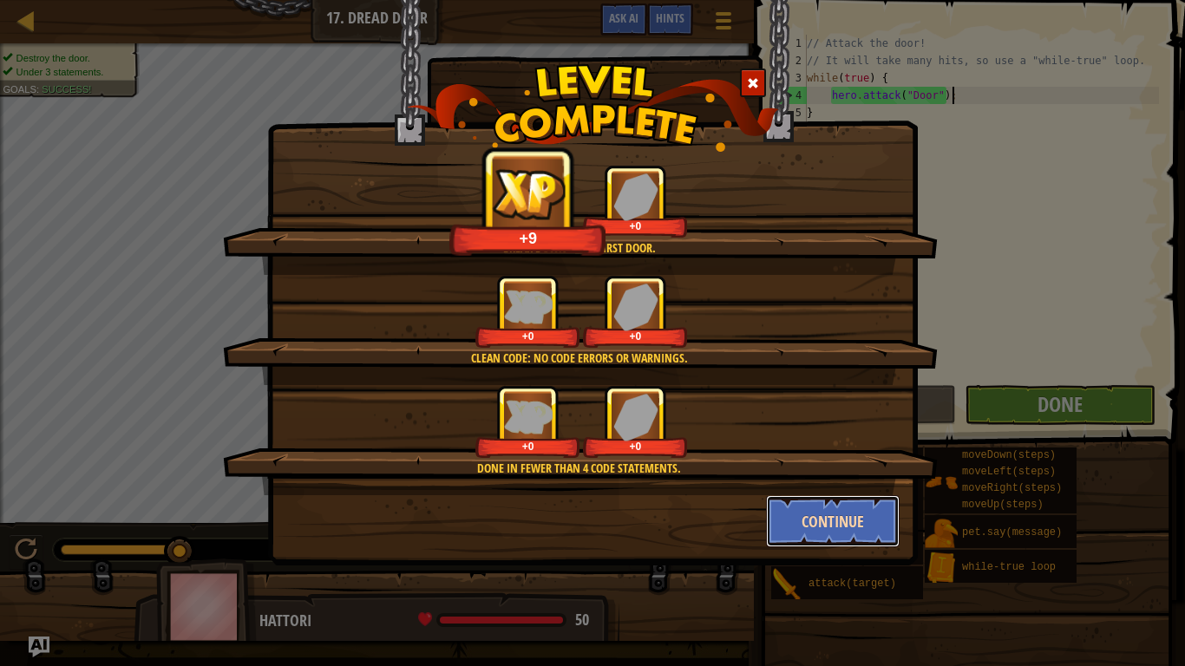
click at [846, 522] on button "Continue" at bounding box center [833, 521] width 134 height 52
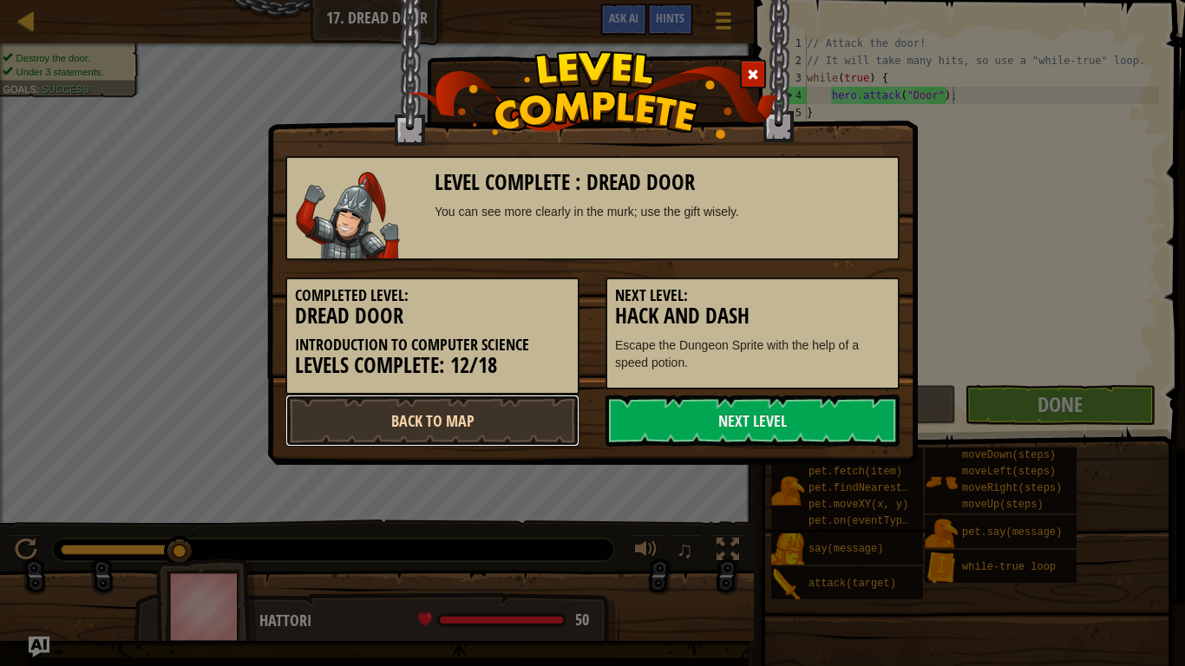
click at [508, 405] on link "Back to Map" at bounding box center [432, 421] width 294 height 52
